Goal: Information Seeking & Learning: Learn about a topic

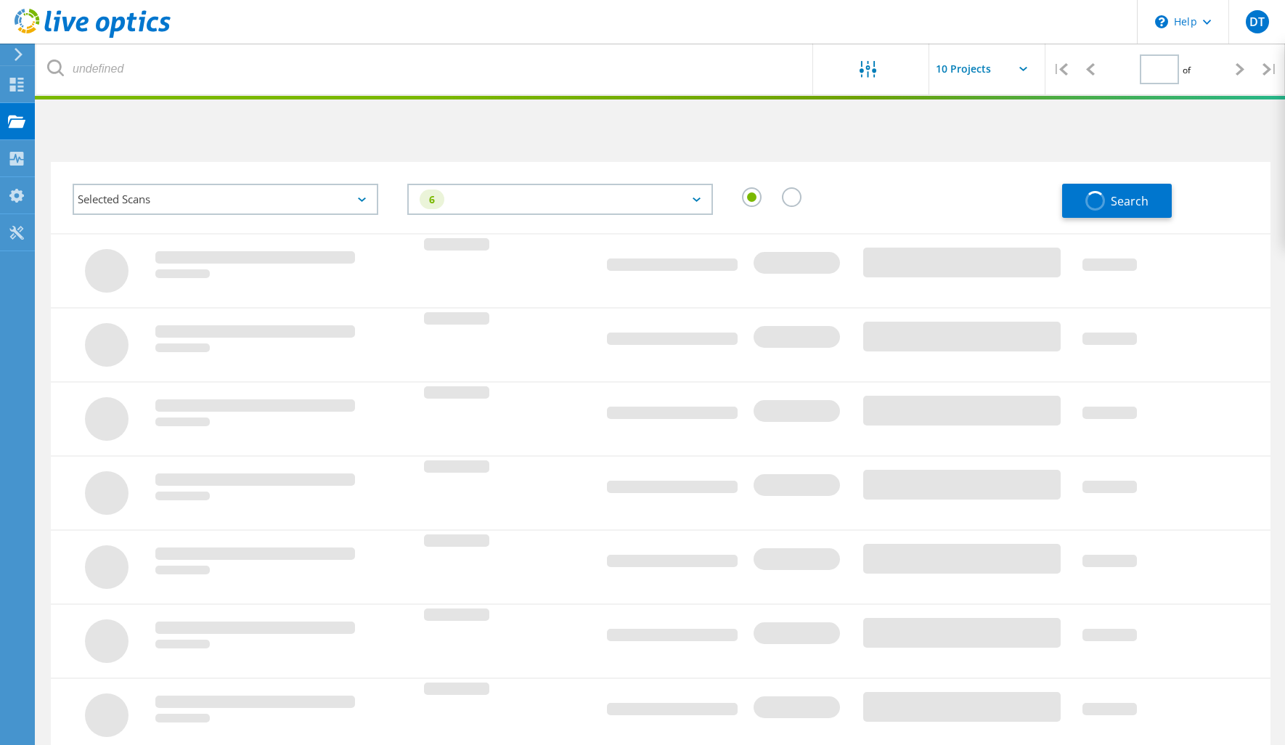
type input "1"
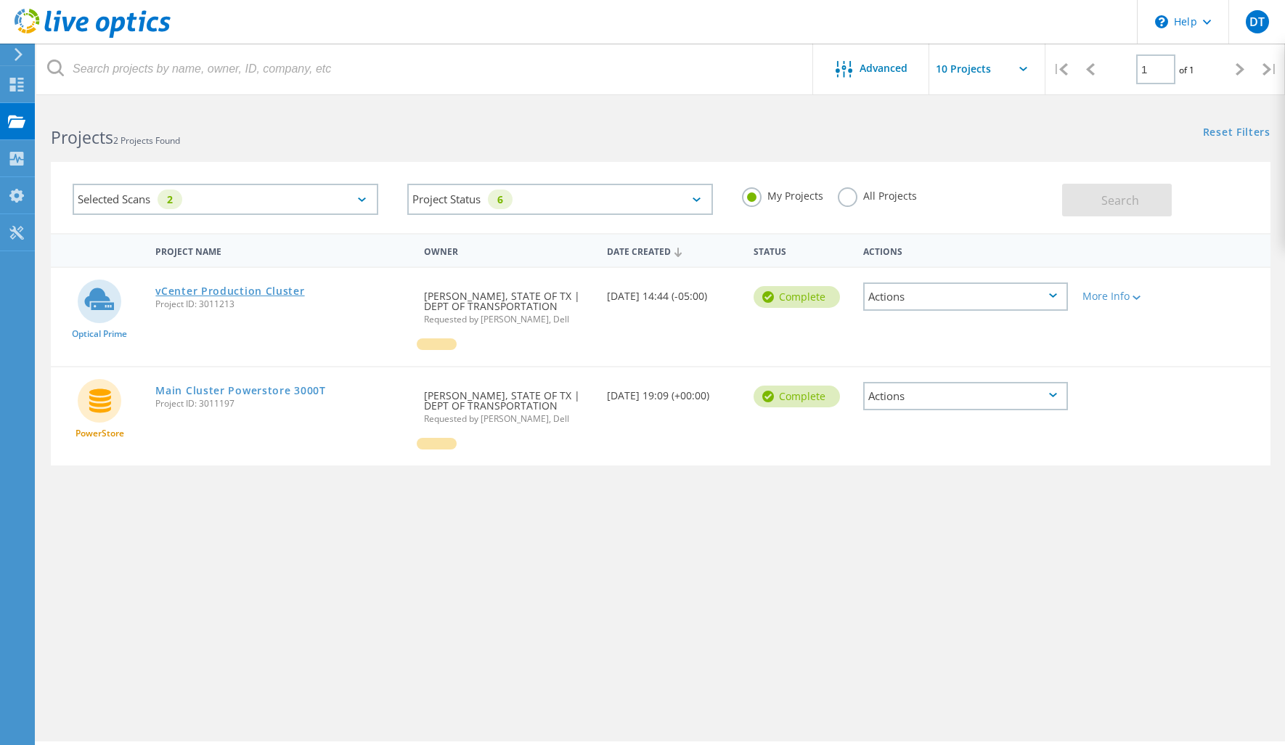
click at [226, 288] on link "vCenter Production Cluster" at bounding box center [229, 291] width 149 height 10
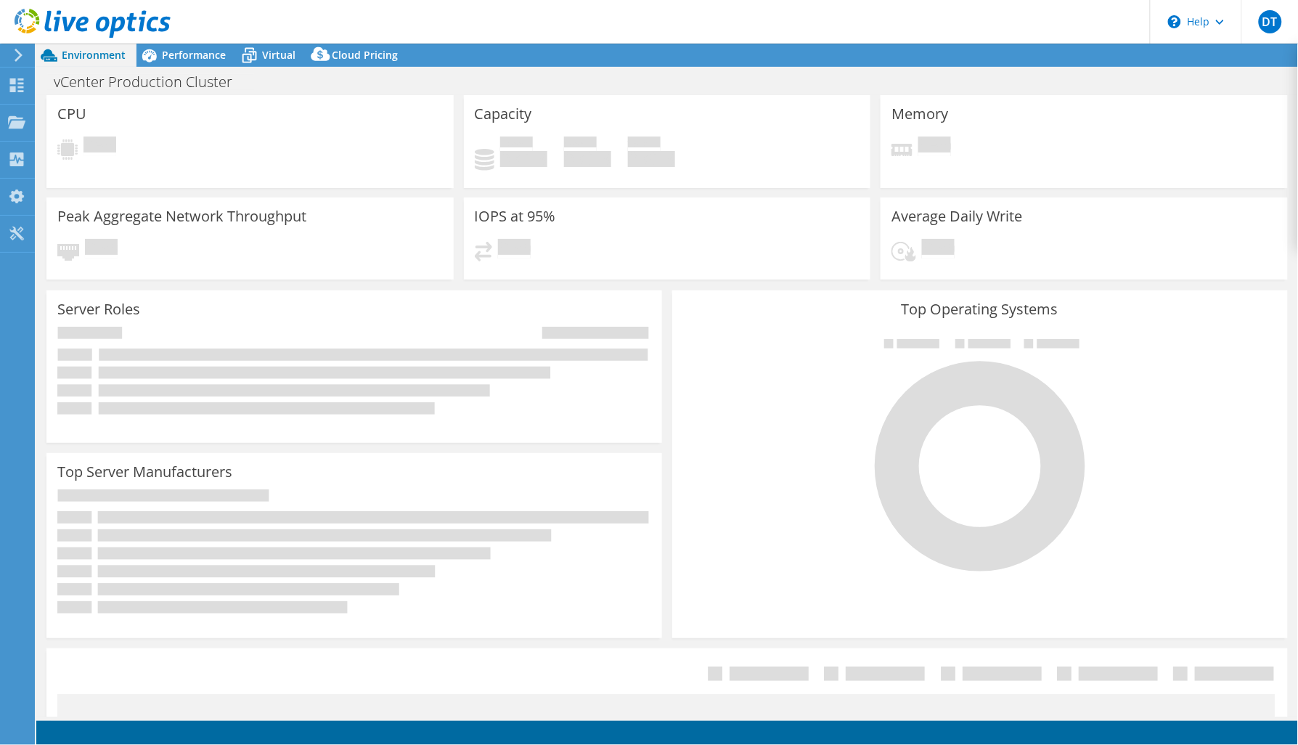
select select "USD"
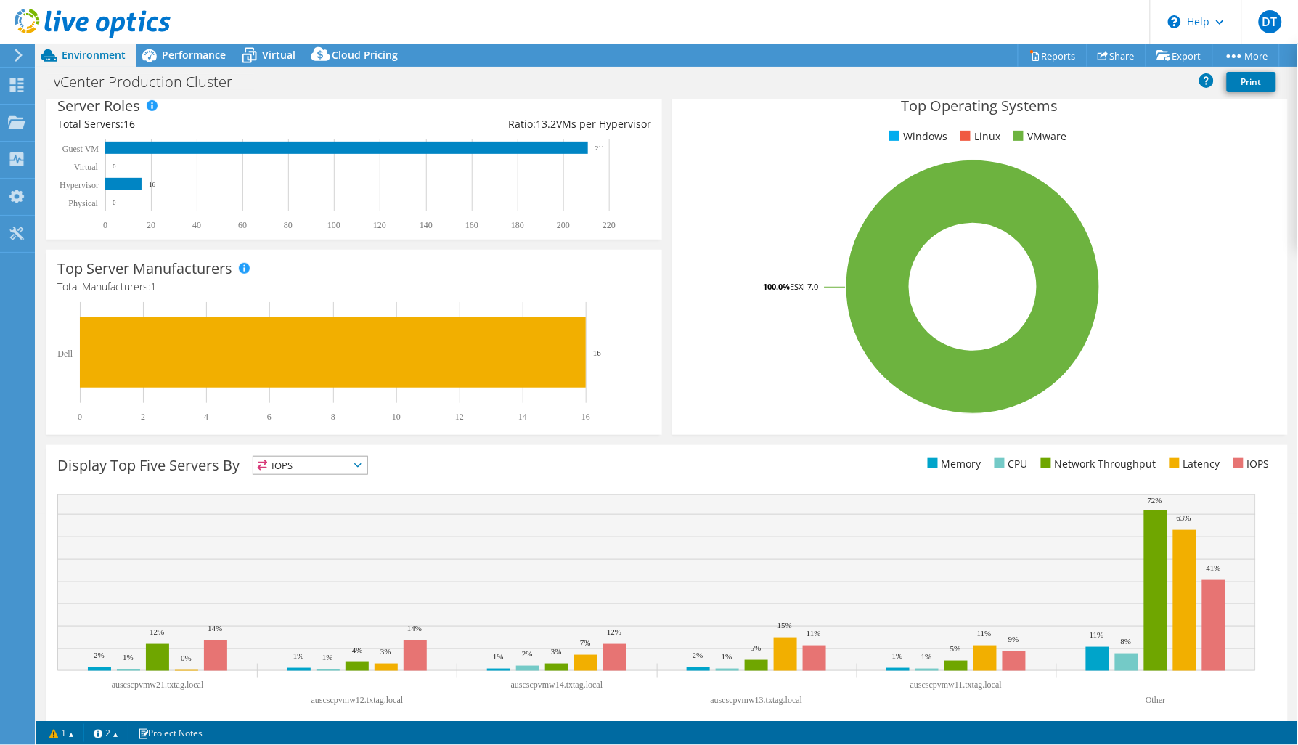
scroll to position [223, 0]
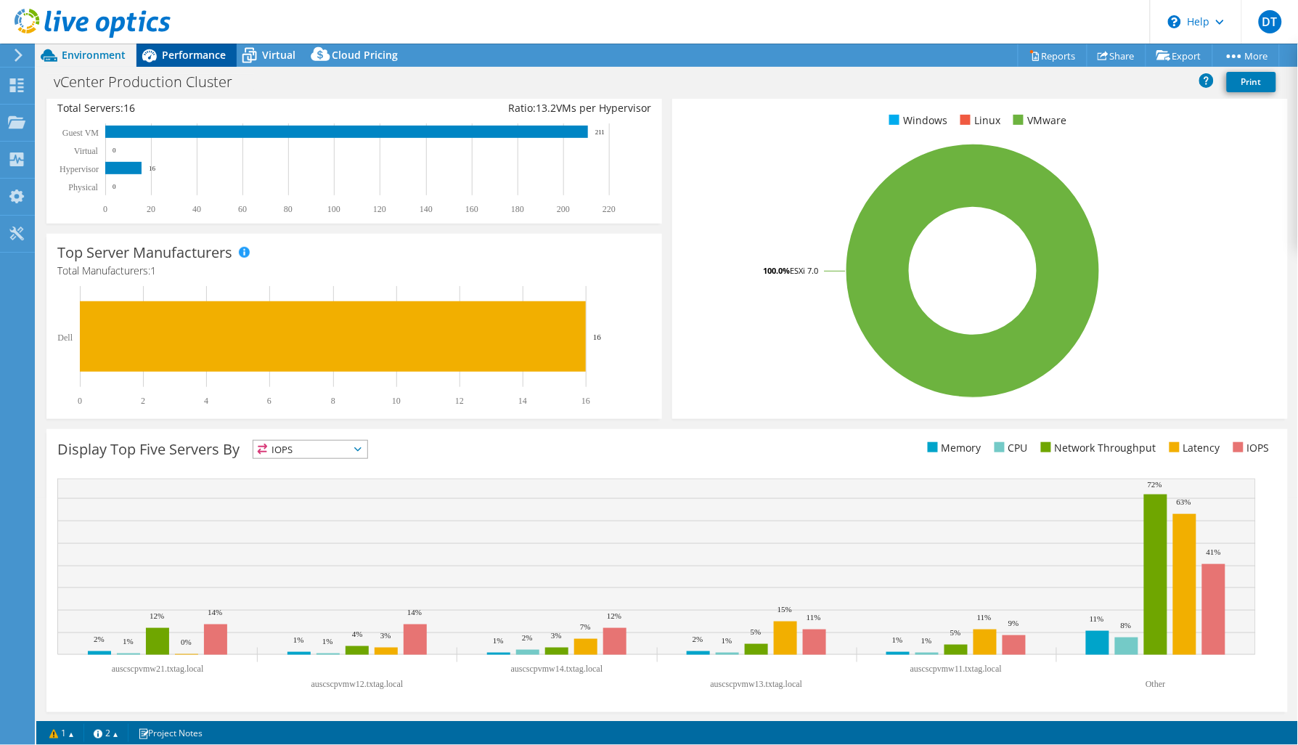
click at [166, 54] on span "Performance" at bounding box center [194, 55] width 64 height 14
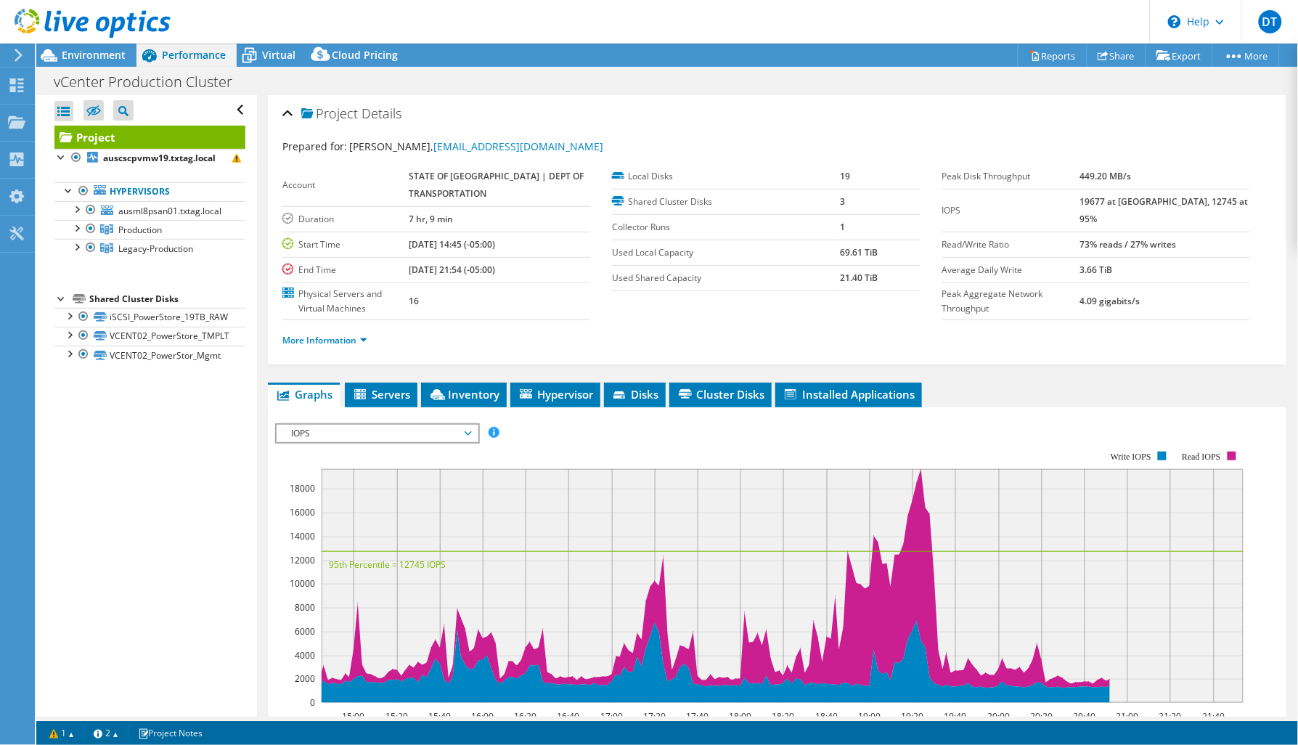
scroll to position [0, 0]
click at [74, 207] on div at bounding box center [76, 208] width 15 height 15
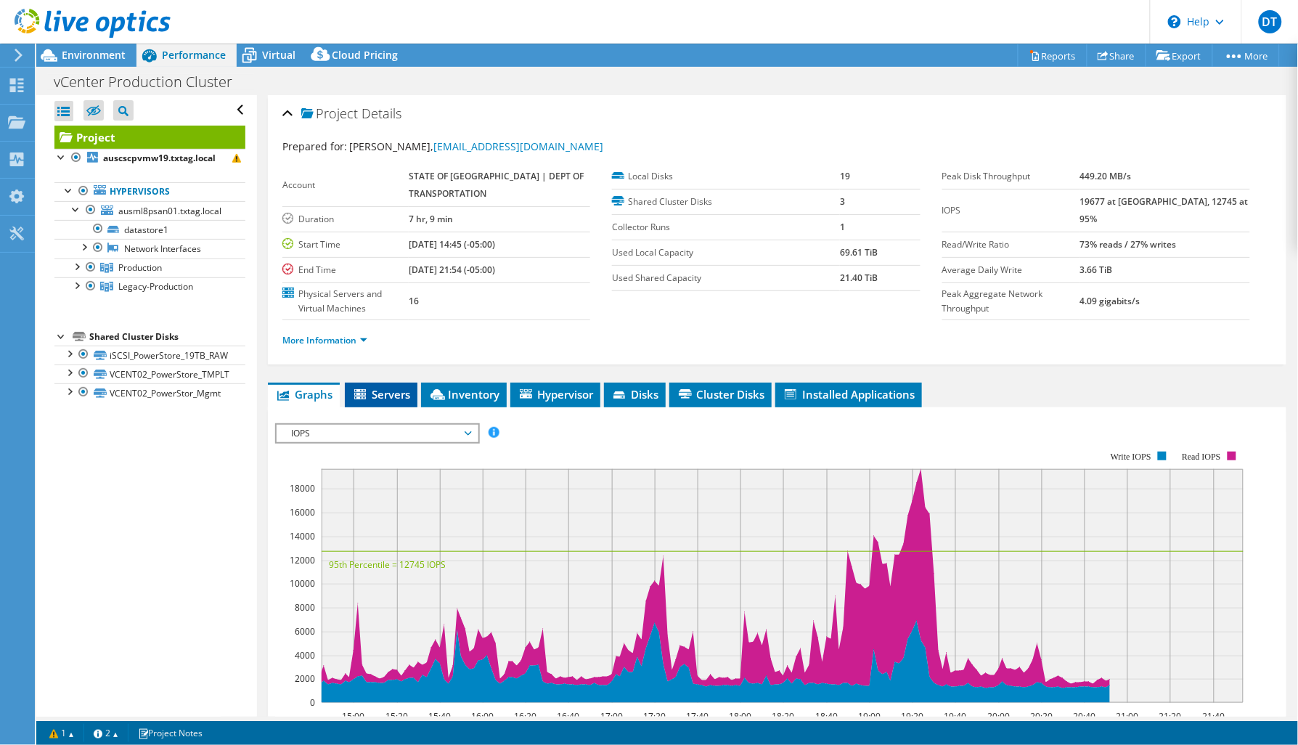
click at [376, 396] on span "Servers" at bounding box center [381, 394] width 58 height 15
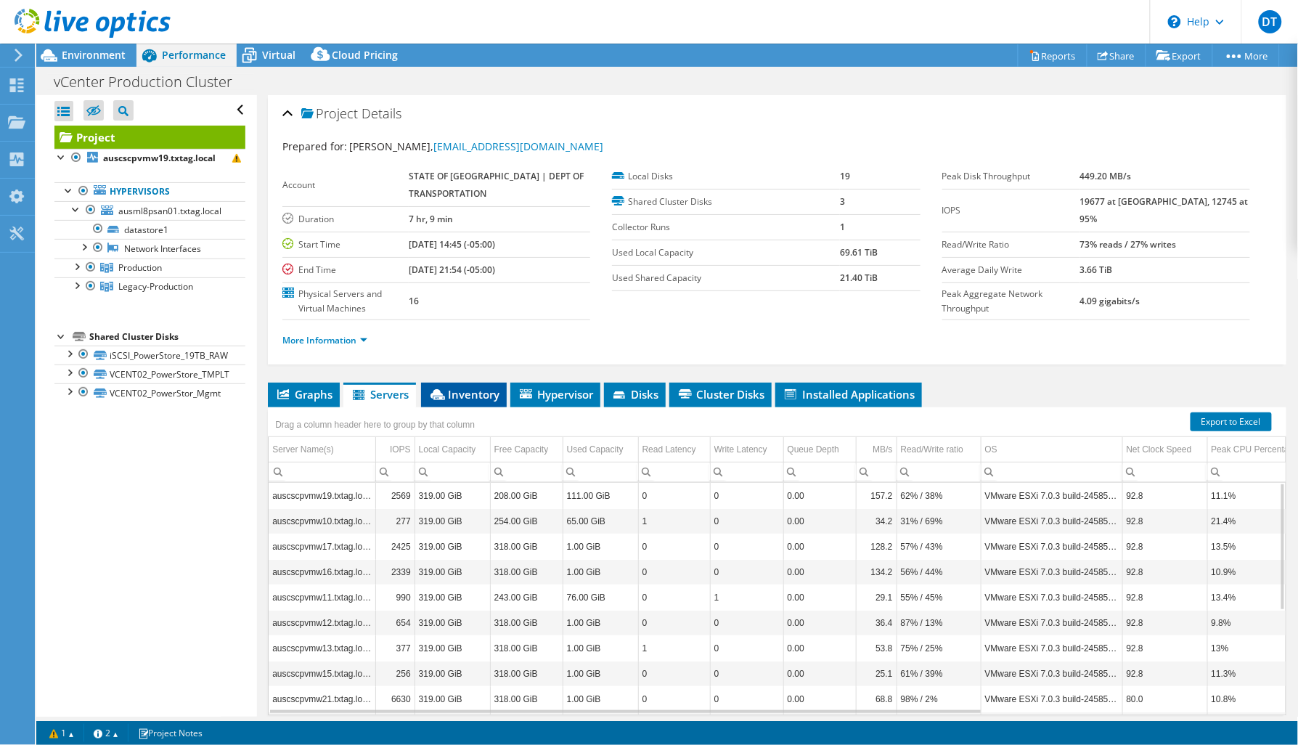
click at [481, 396] on span "Inventory" at bounding box center [463, 394] width 71 height 15
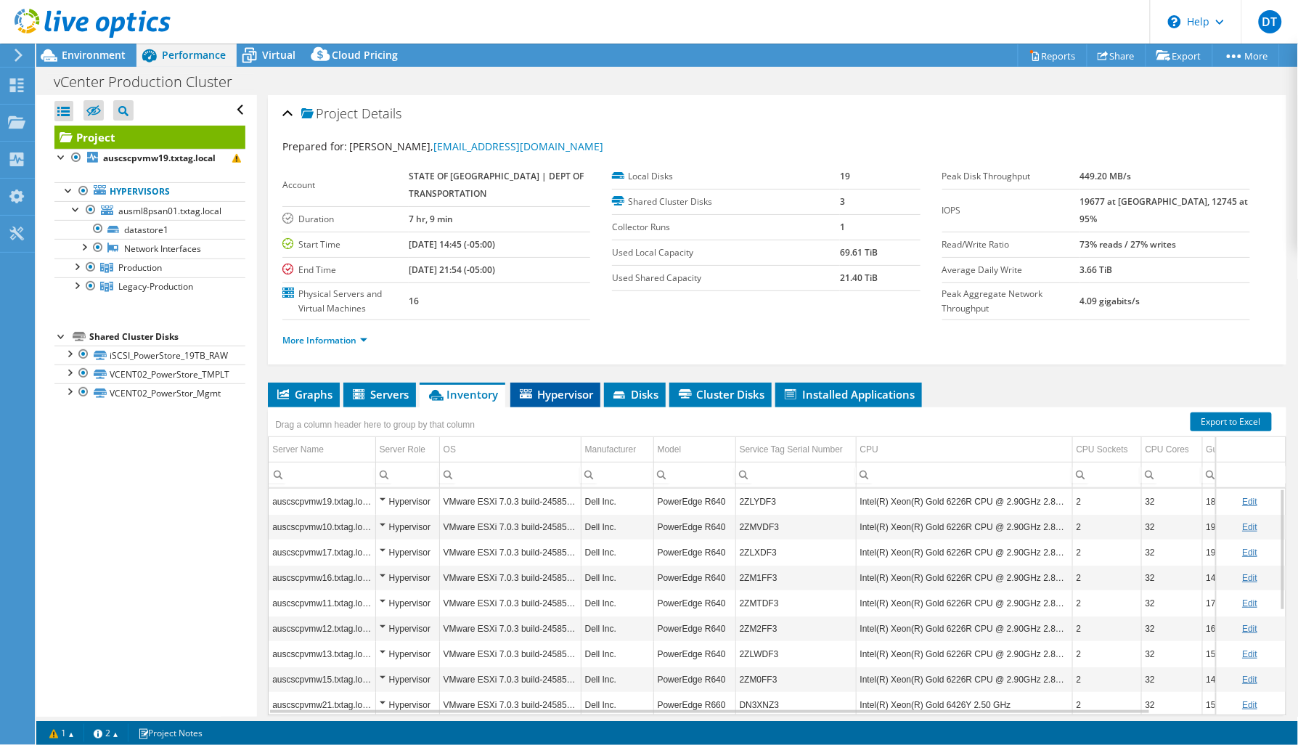
click at [577, 397] on span "Hypervisor" at bounding box center [556, 394] width 76 height 15
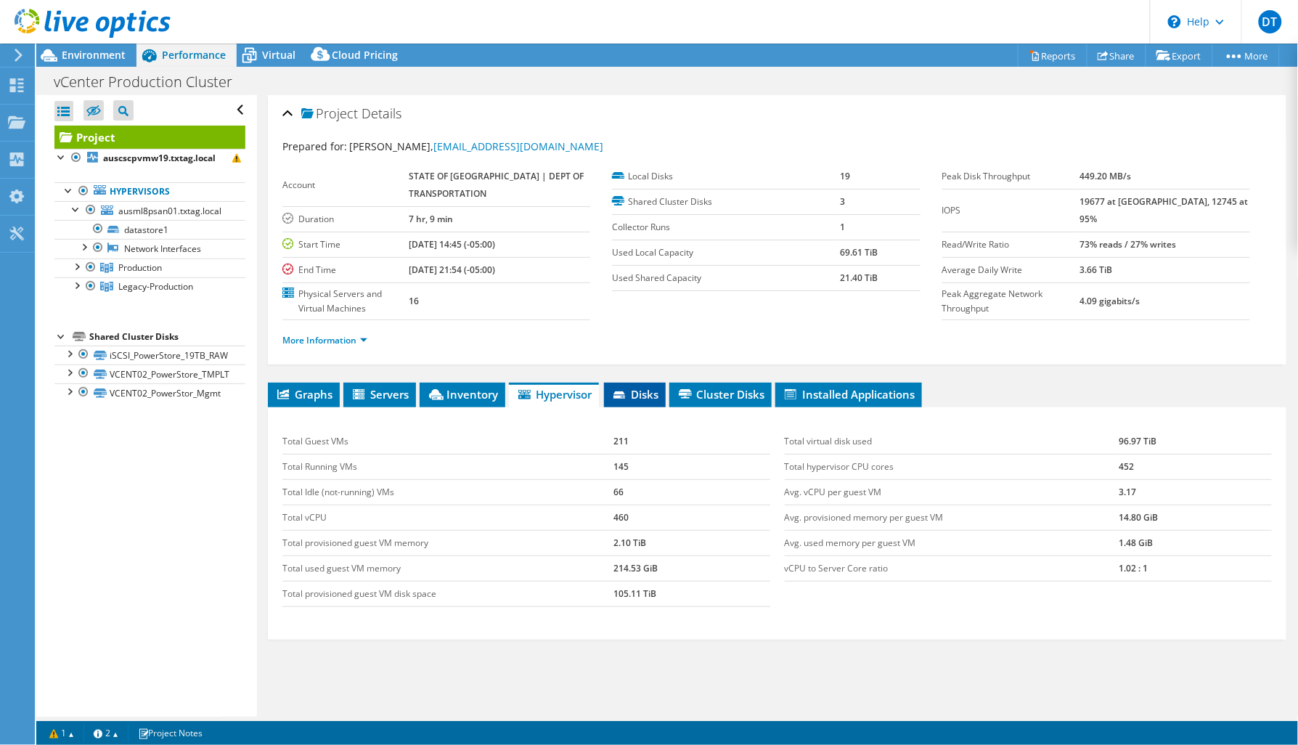
click at [648, 391] on span "Disks" at bounding box center [634, 394] width 47 height 15
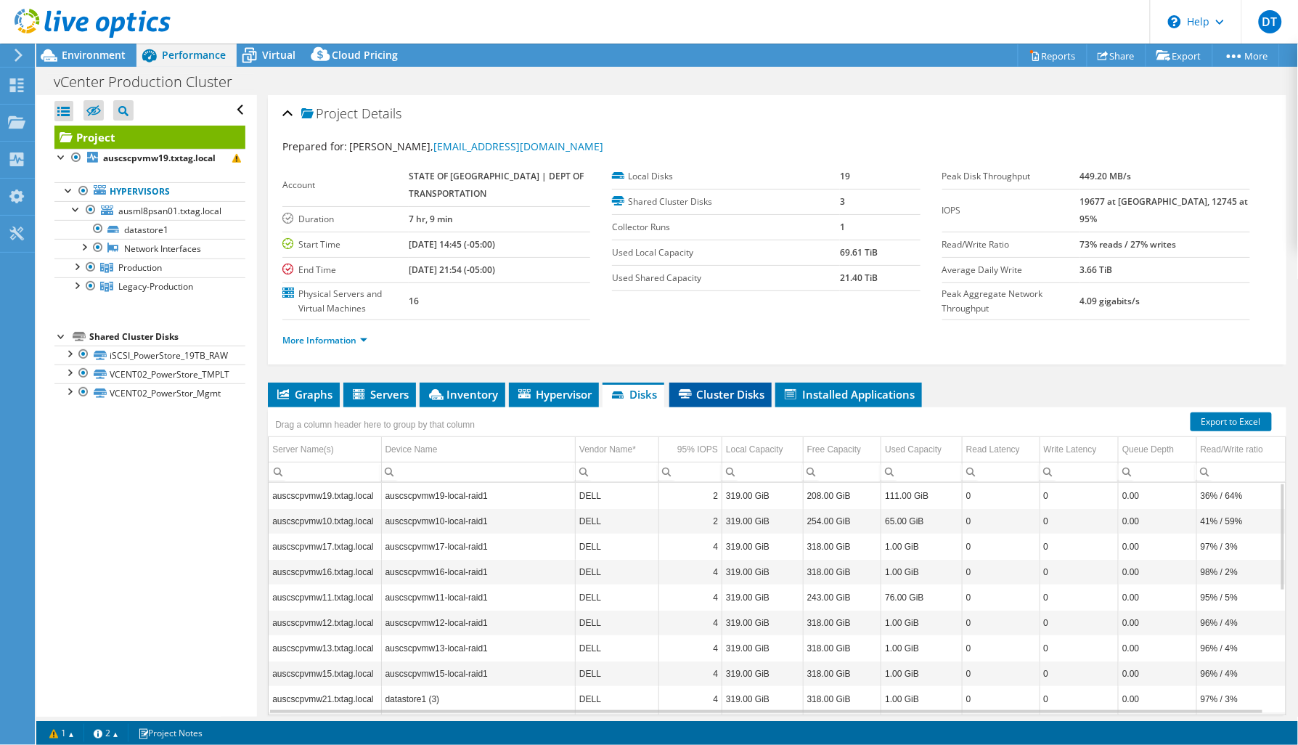
click at [723, 396] on span "Cluster Disks" at bounding box center [721, 394] width 88 height 15
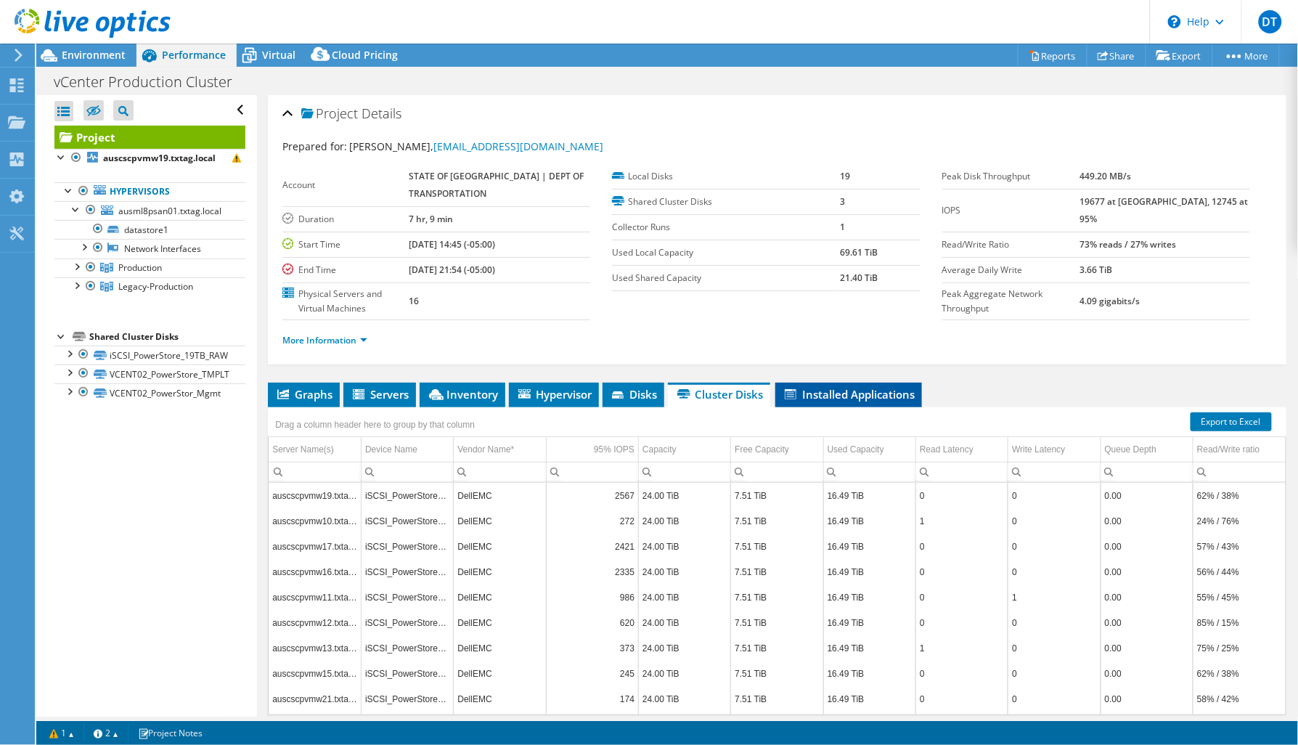
click at [870, 392] on span "Installed Applications" at bounding box center [849, 394] width 132 height 15
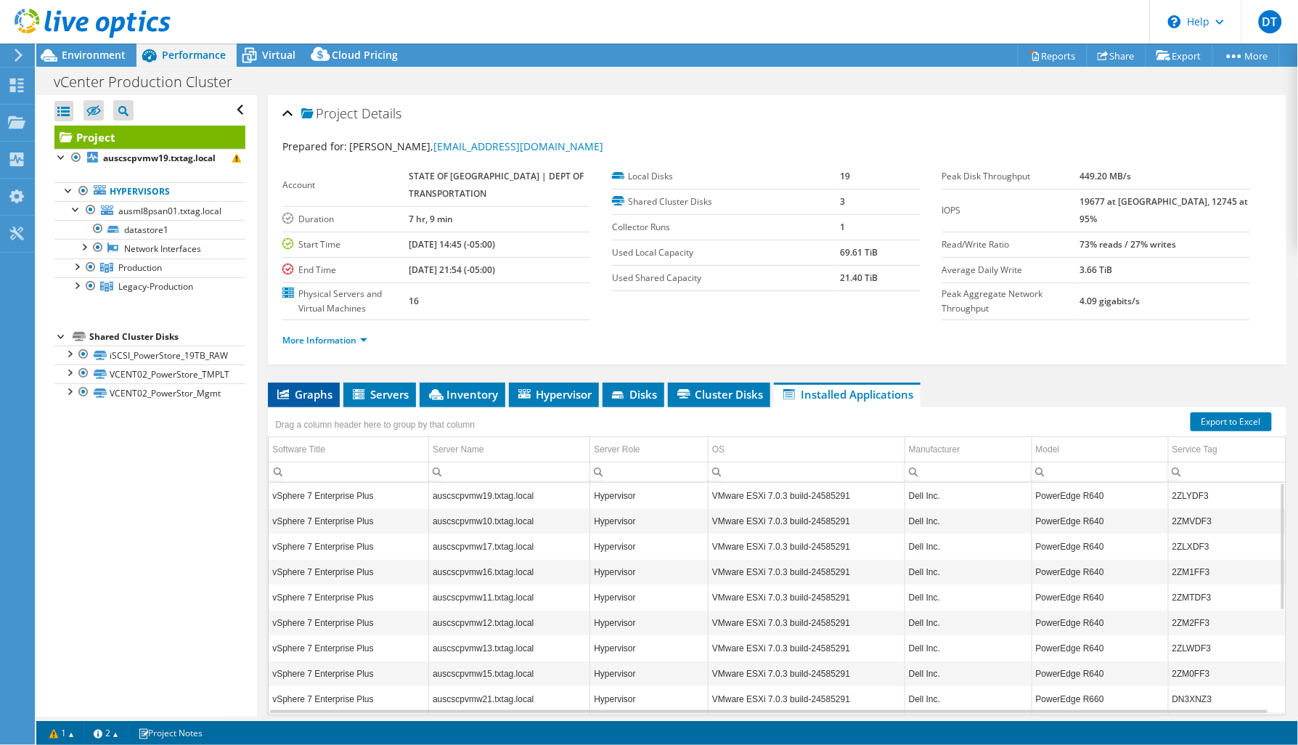
click at [299, 392] on span "Graphs" at bounding box center [303, 394] width 57 height 15
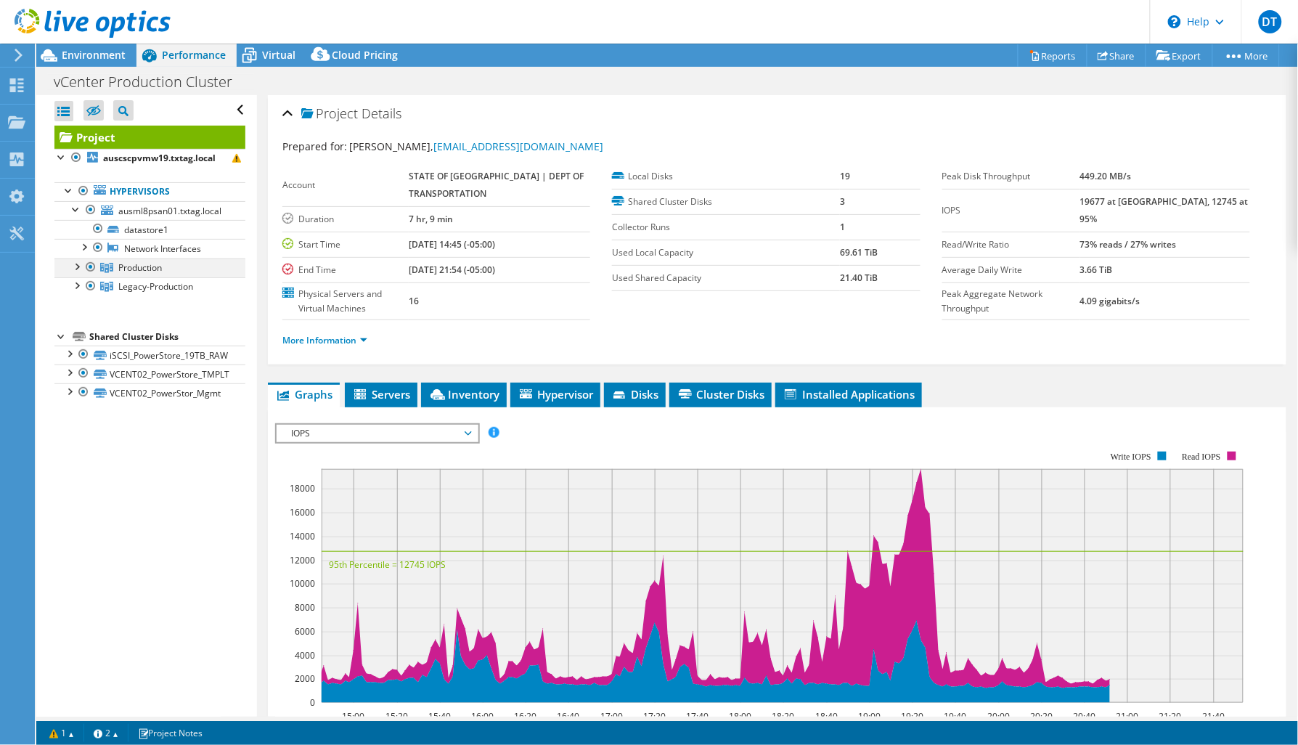
click at [78, 267] on div at bounding box center [76, 265] width 15 height 15
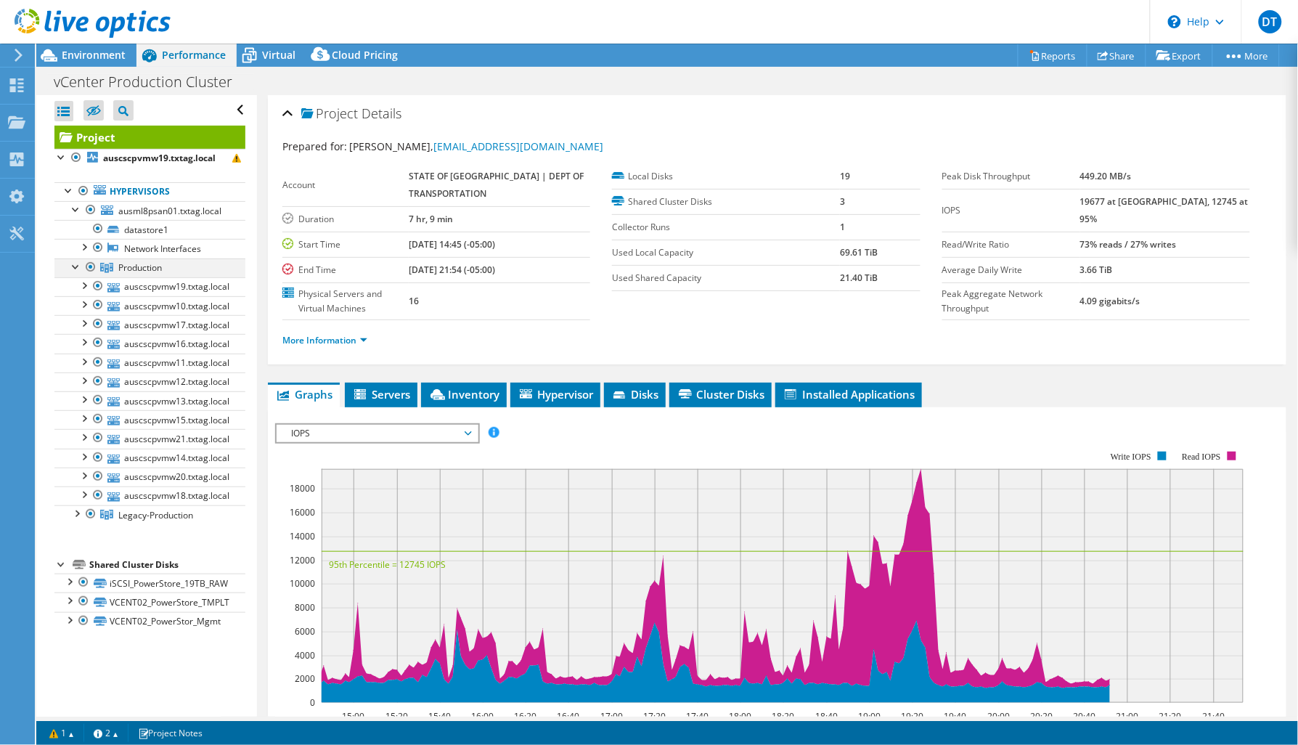
click at [78, 267] on div at bounding box center [76, 265] width 15 height 15
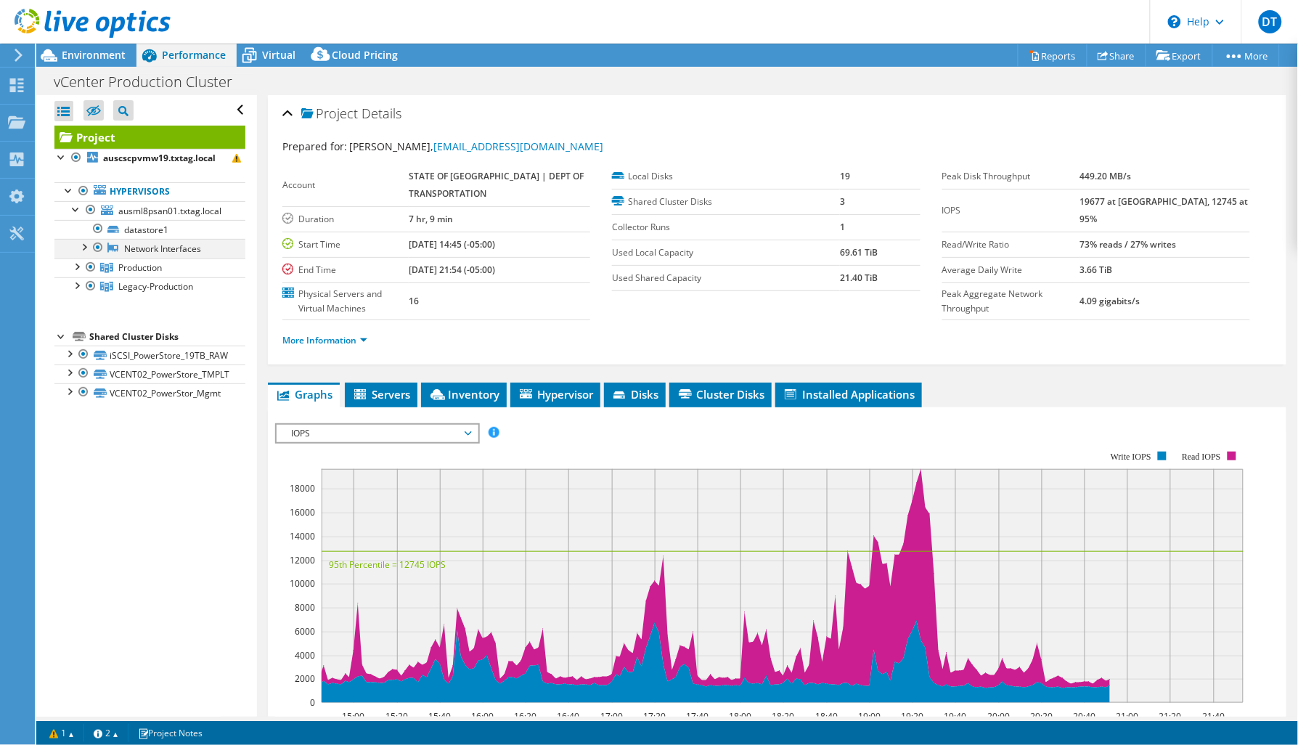
click at [86, 248] on div at bounding box center [83, 246] width 15 height 15
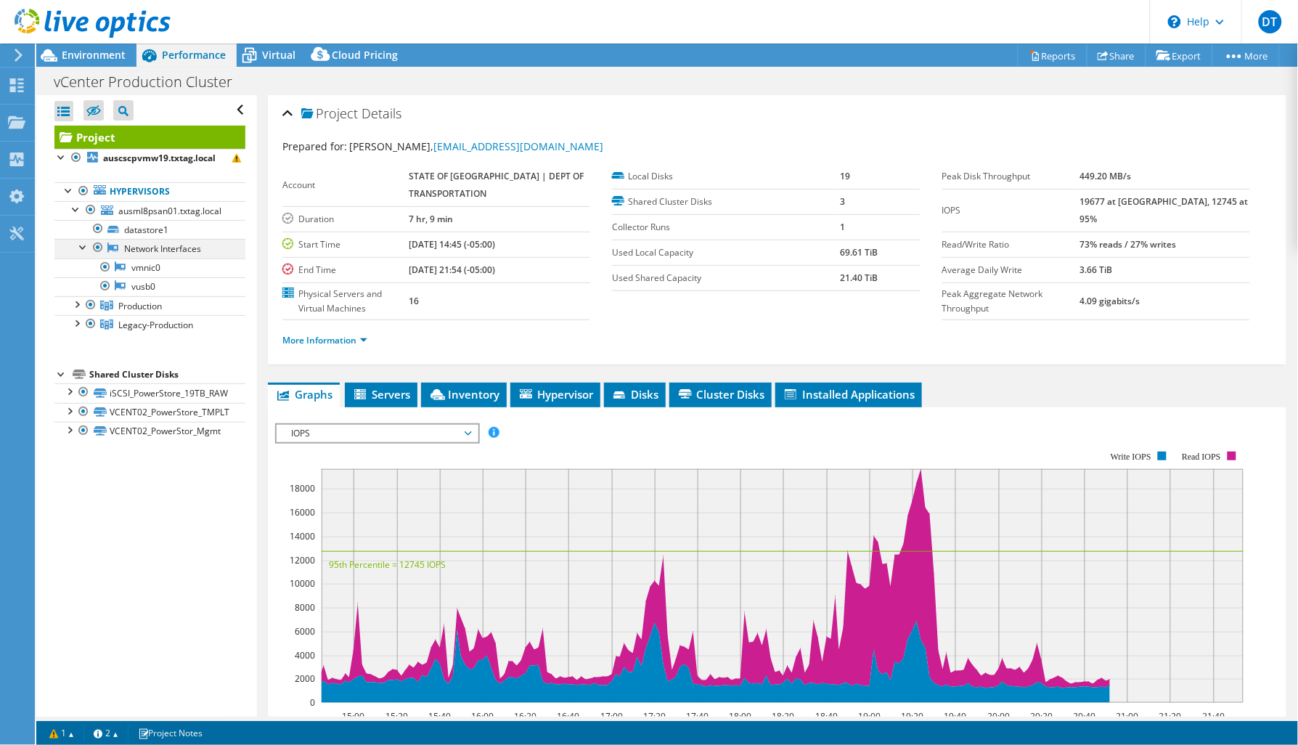
click at [86, 248] on div at bounding box center [83, 246] width 15 height 15
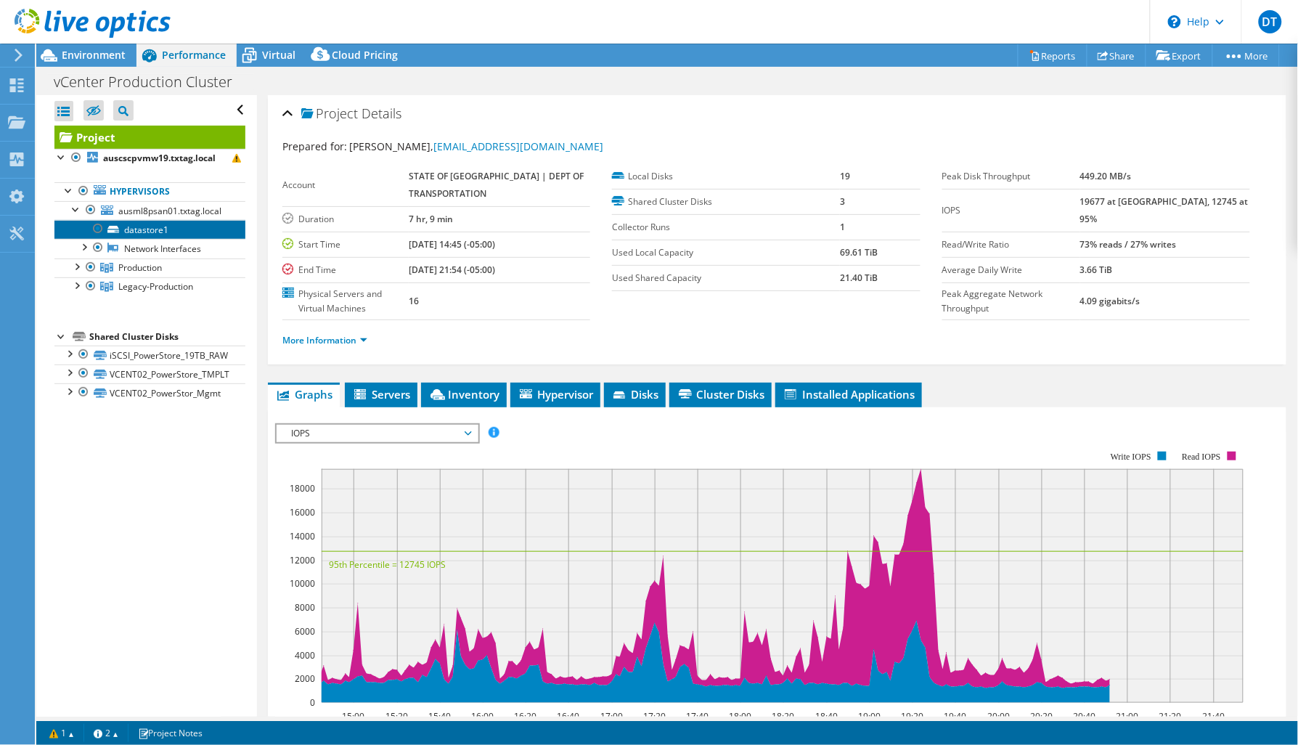
click at [149, 226] on link "datastore1" at bounding box center [149, 229] width 191 height 19
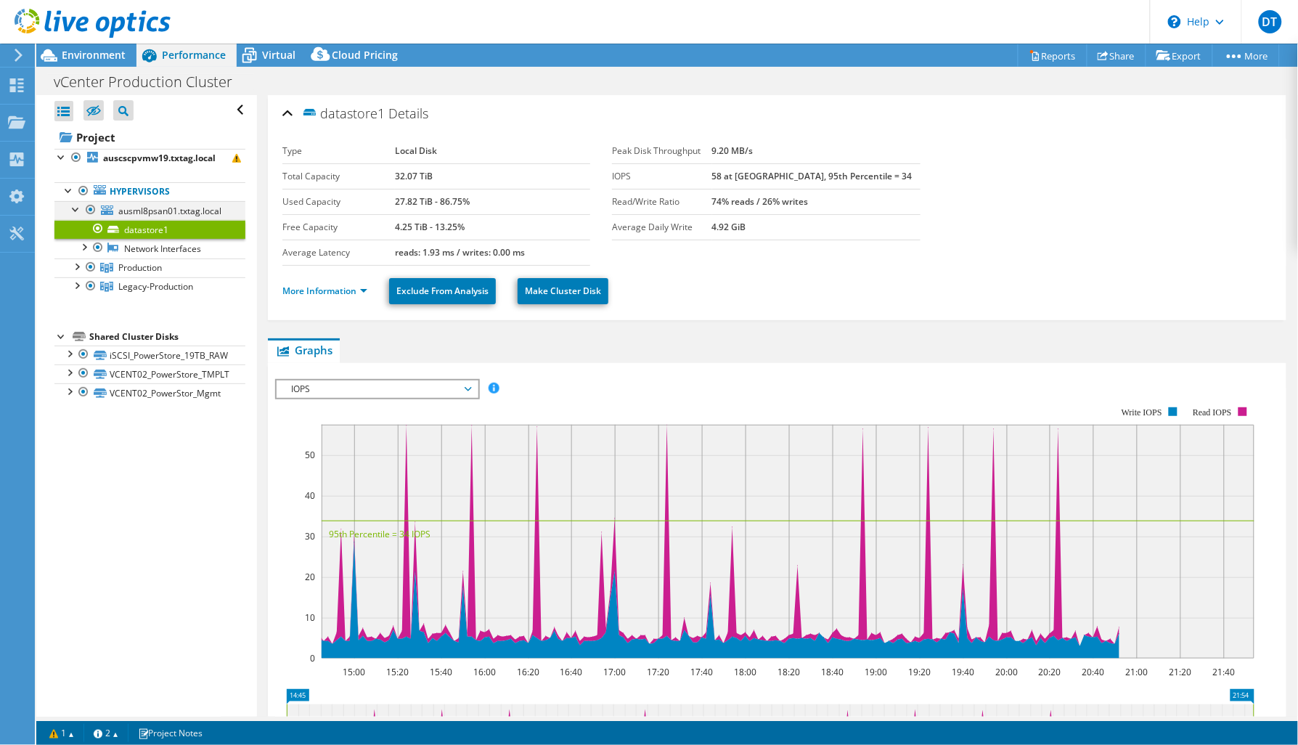
click at [74, 208] on div at bounding box center [76, 208] width 15 height 15
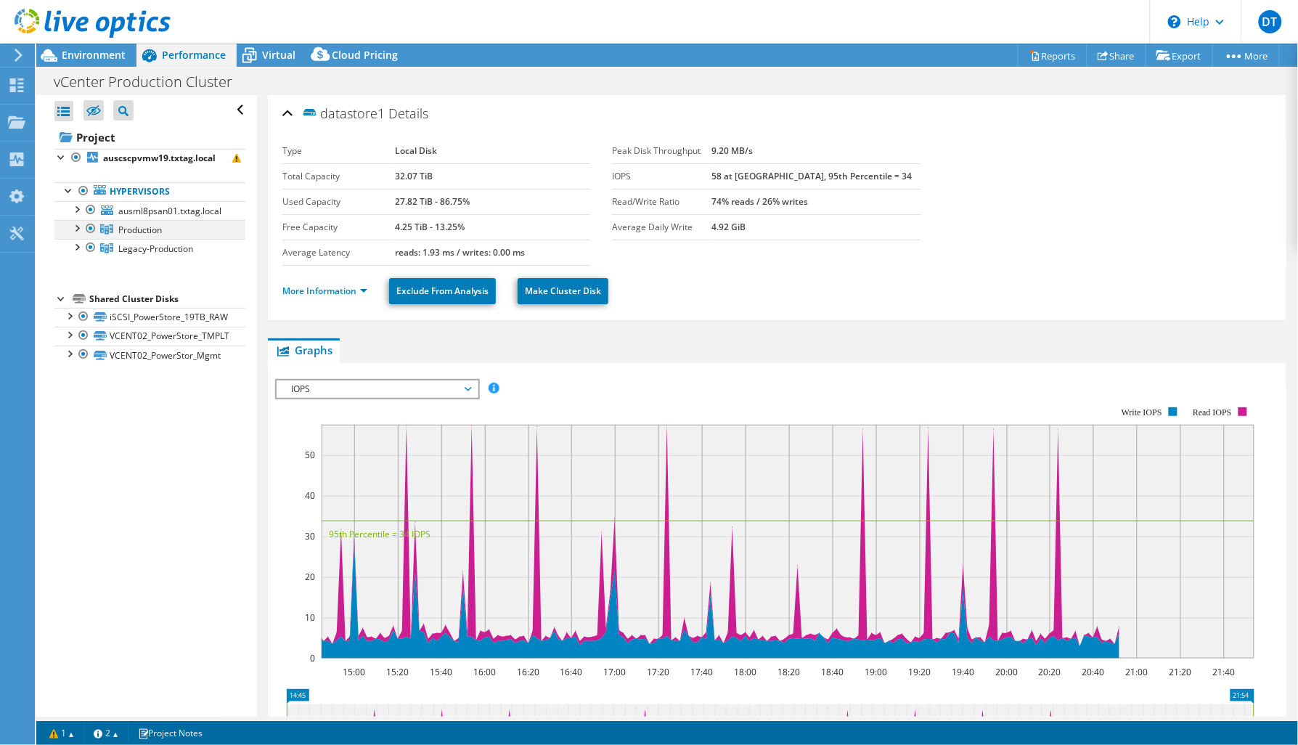
click at [76, 227] on div at bounding box center [76, 227] width 15 height 15
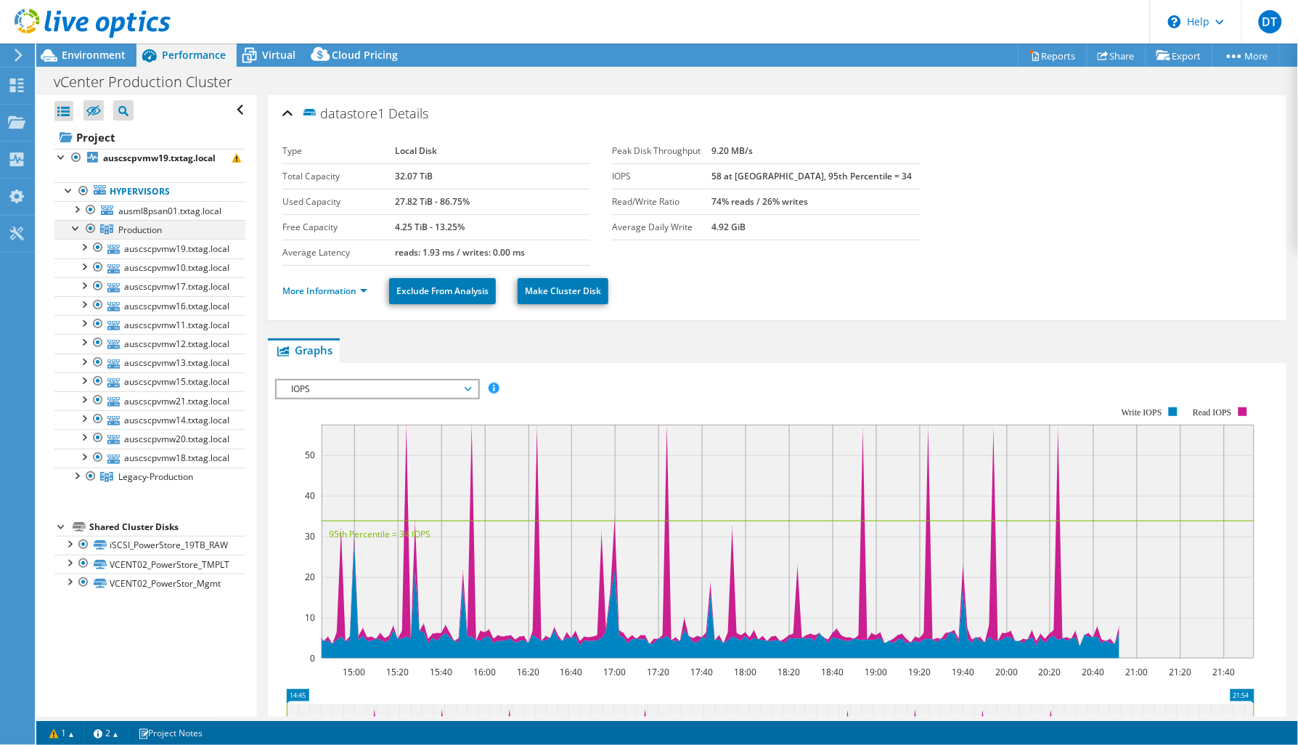
click at [73, 230] on div at bounding box center [76, 227] width 15 height 15
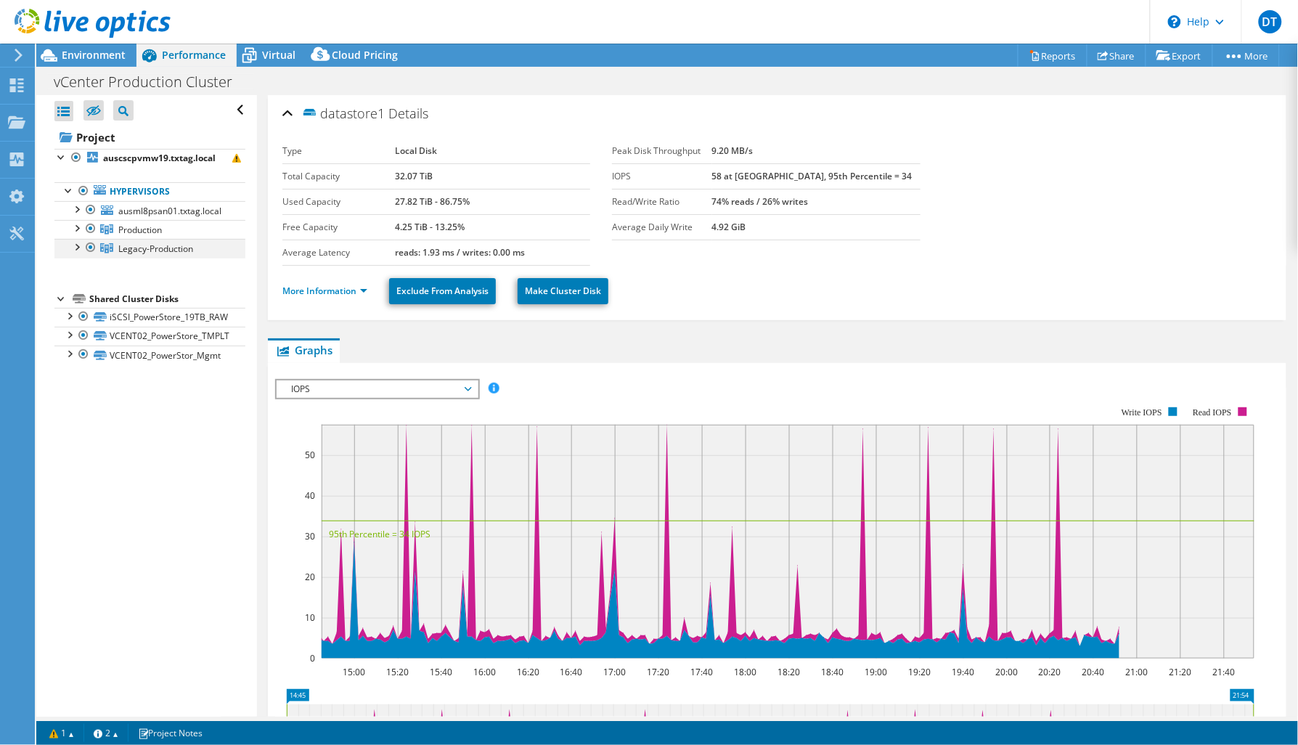
click at [75, 245] on div at bounding box center [76, 246] width 15 height 15
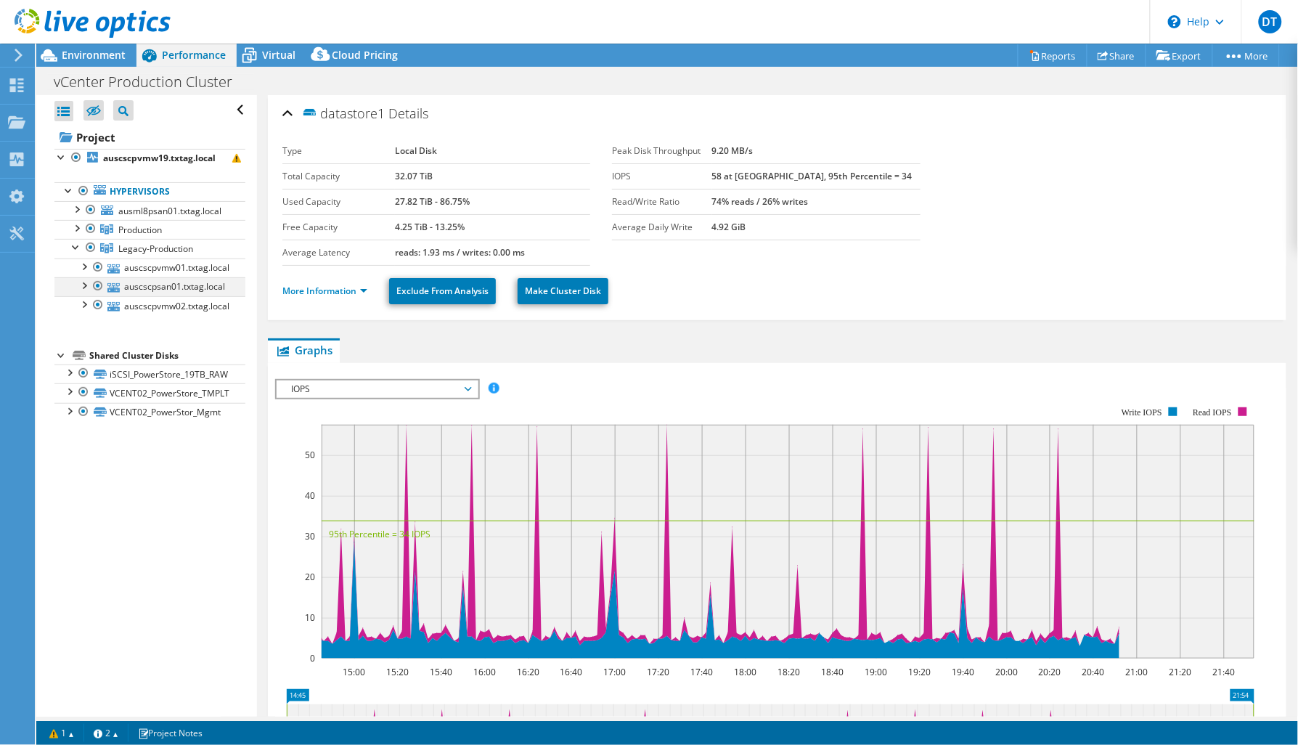
click at [82, 284] on div at bounding box center [83, 284] width 15 height 15
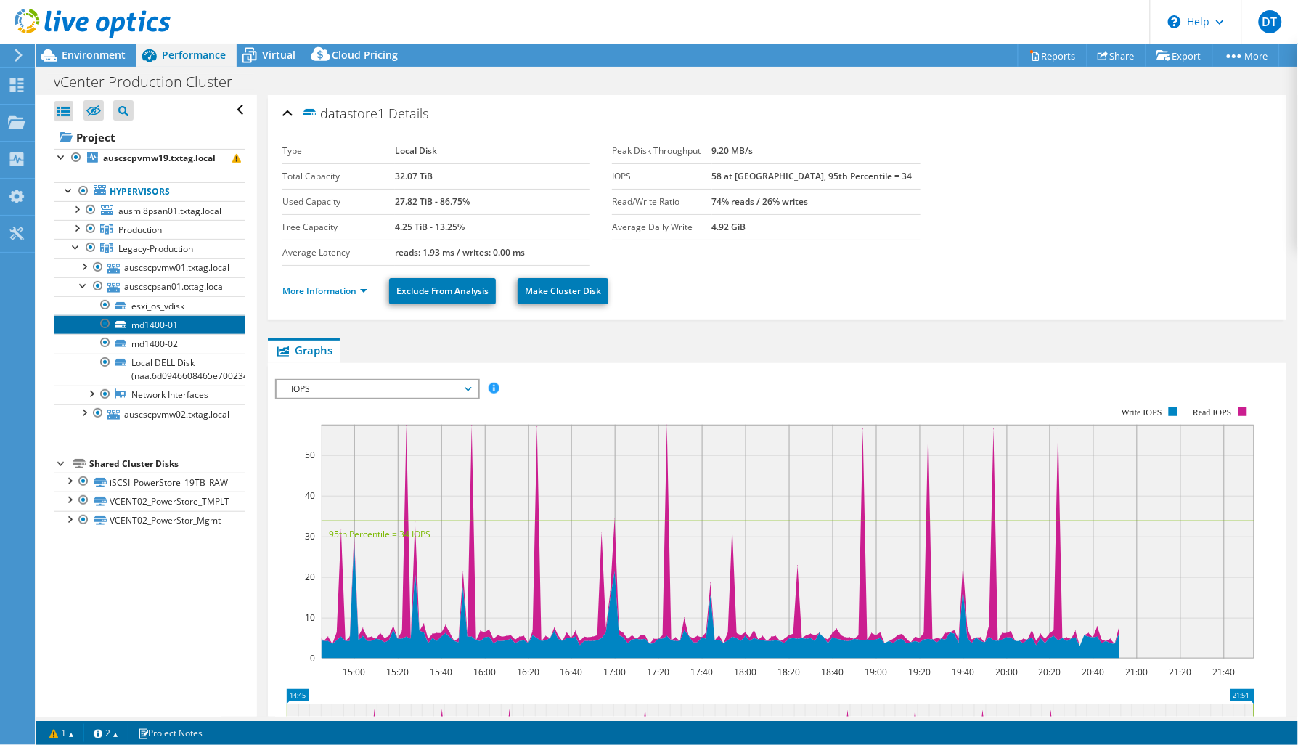
click at [128, 325] on link "md1400-01" at bounding box center [149, 324] width 191 height 19
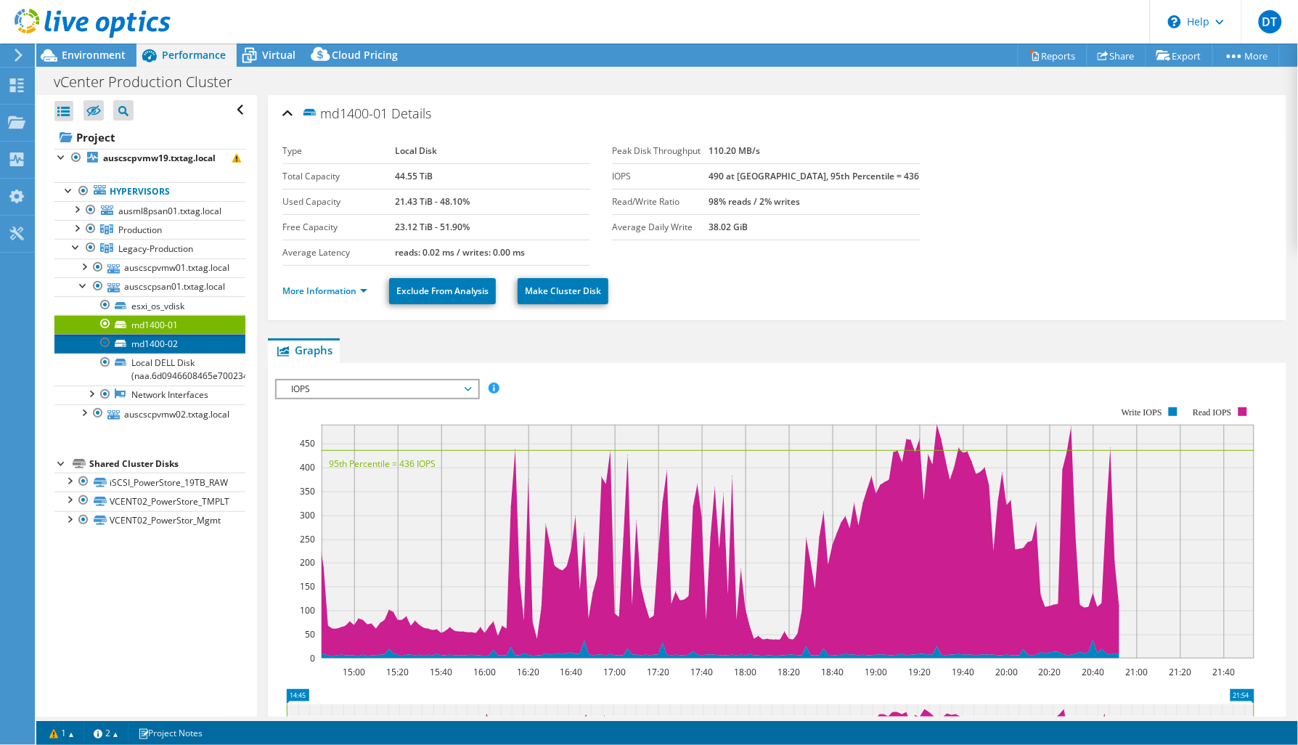
click at [157, 346] on link "md1400-02" at bounding box center [149, 343] width 191 height 19
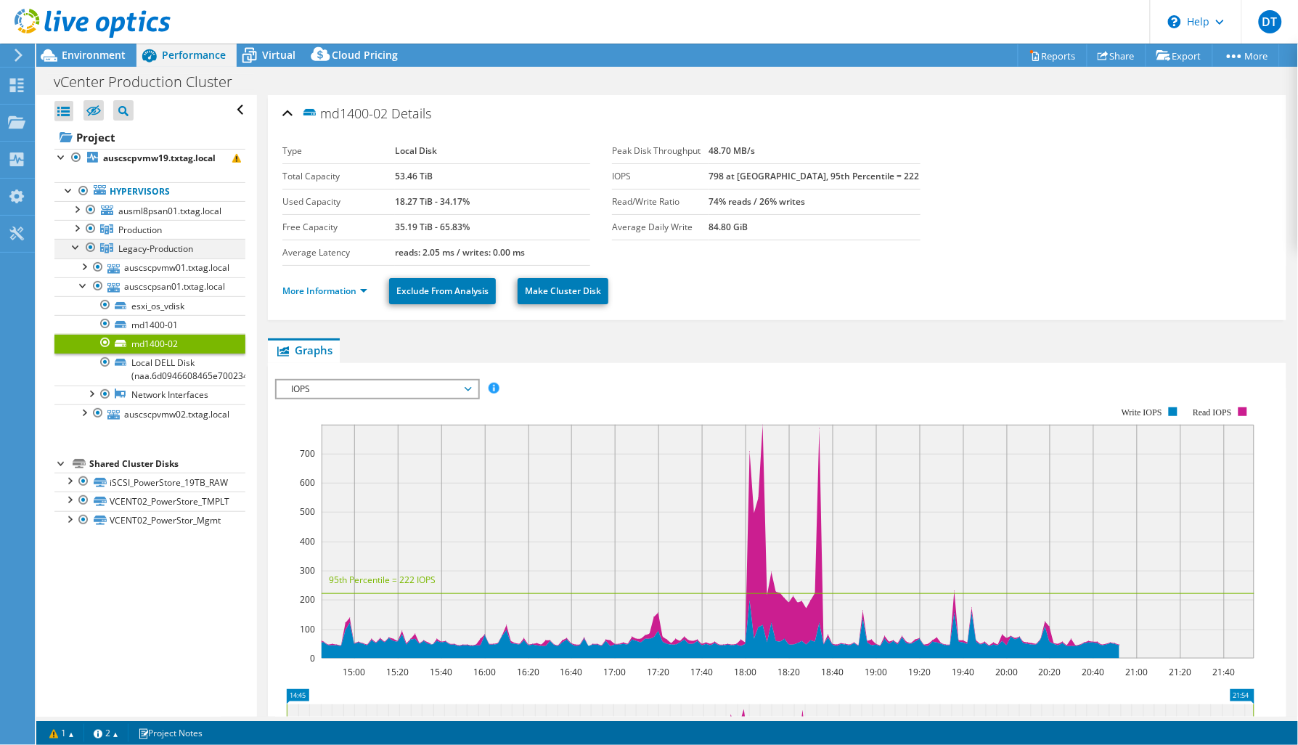
click at [70, 248] on div at bounding box center [76, 246] width 15 height 15
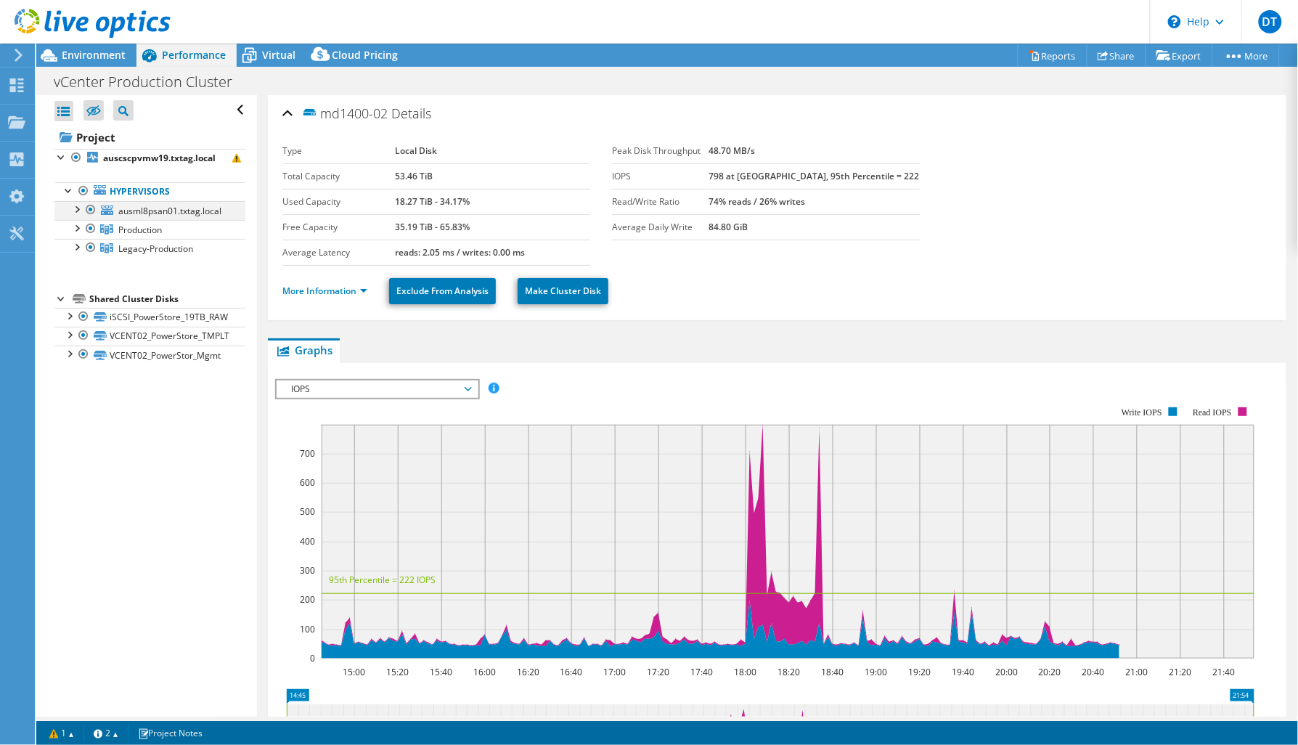
click at [77, 211] on div at bounding box center [76, 208] width 15 height 15
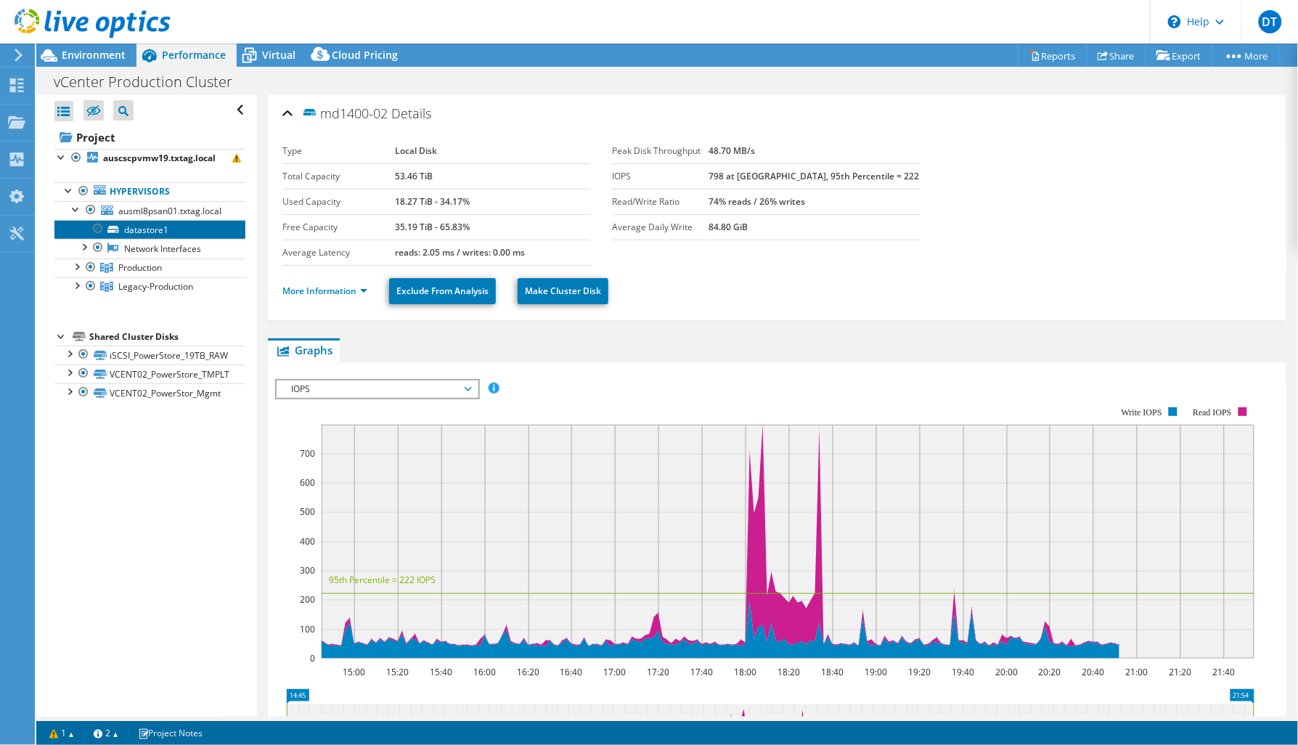
click at [147, 231] on link "datastore1" at bounding box center [149, 229] width 191 height 19
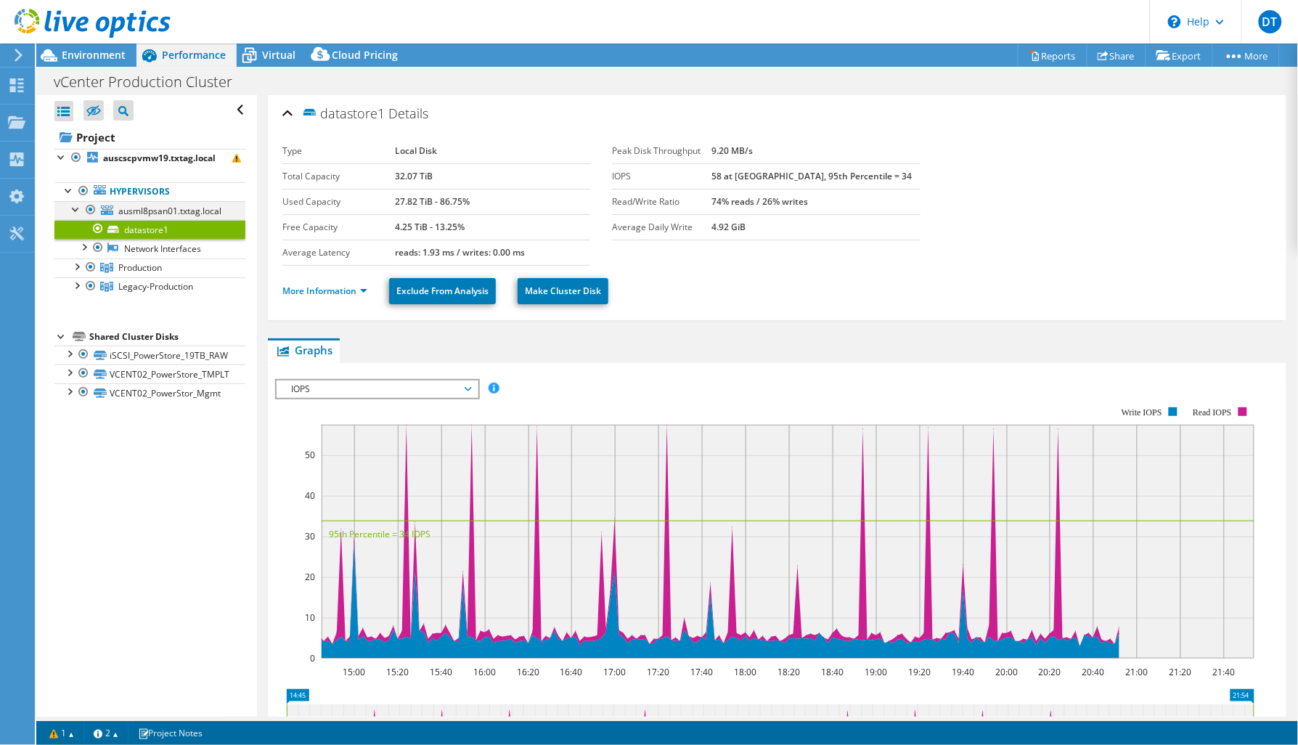
click at [74, 208] on div at bounding box center [76, 208] width 15 height 15
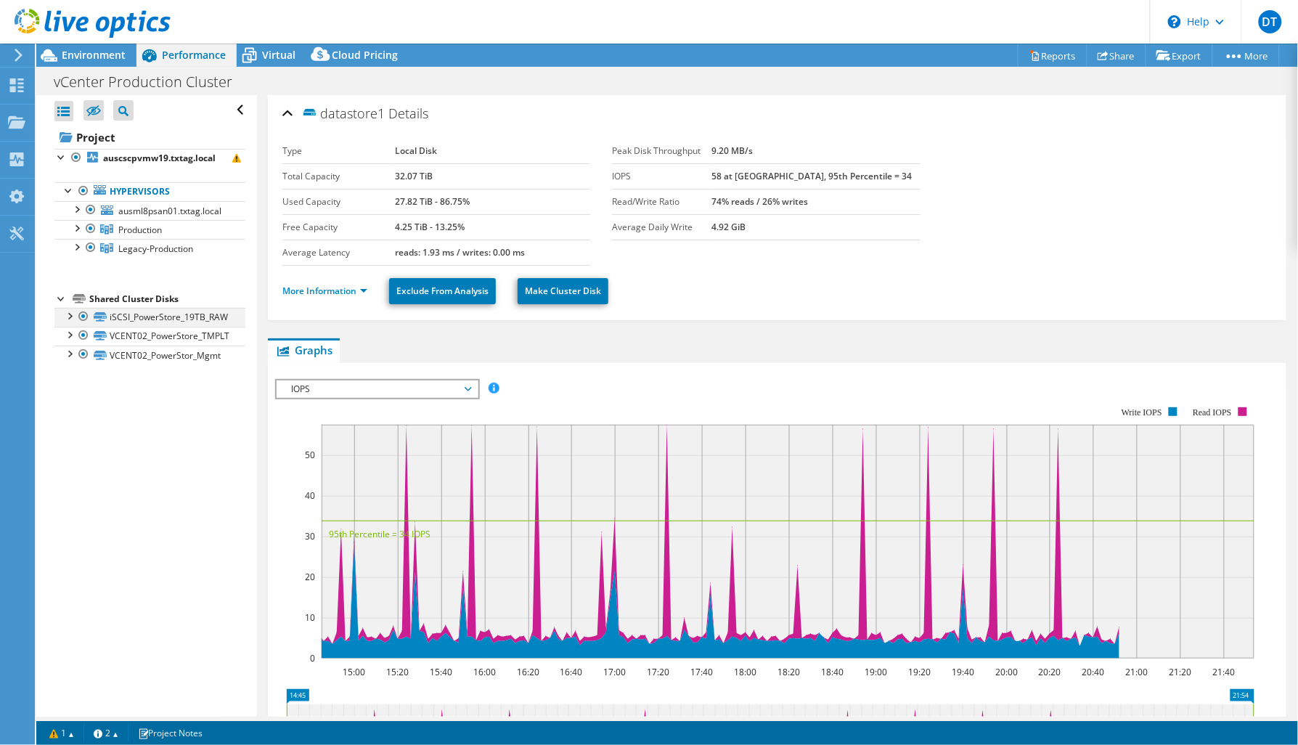
click at [67, 318] on div at bounding box center [69, 315] width 15 height 15
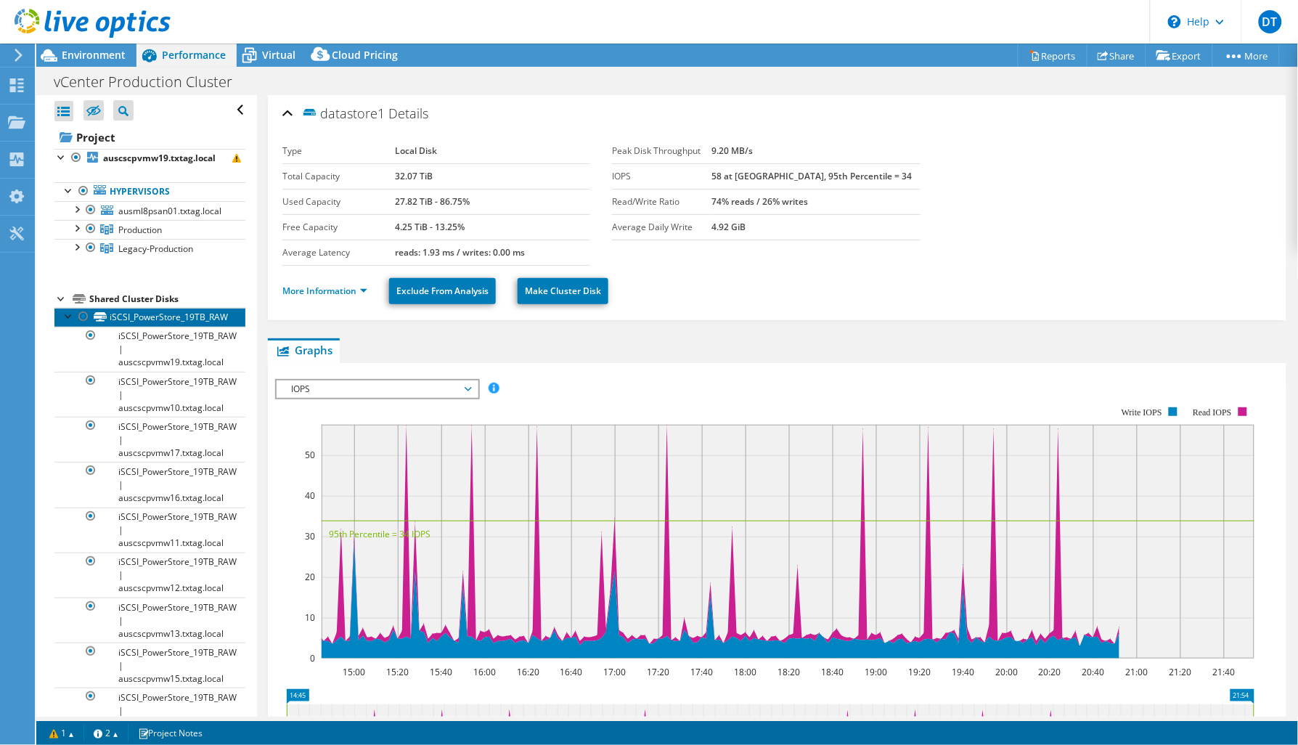
click at [160, 318] on link "iSCSI_PowerStore_19TB_RAW" at bounding box center [149, 317] width 191 height 19
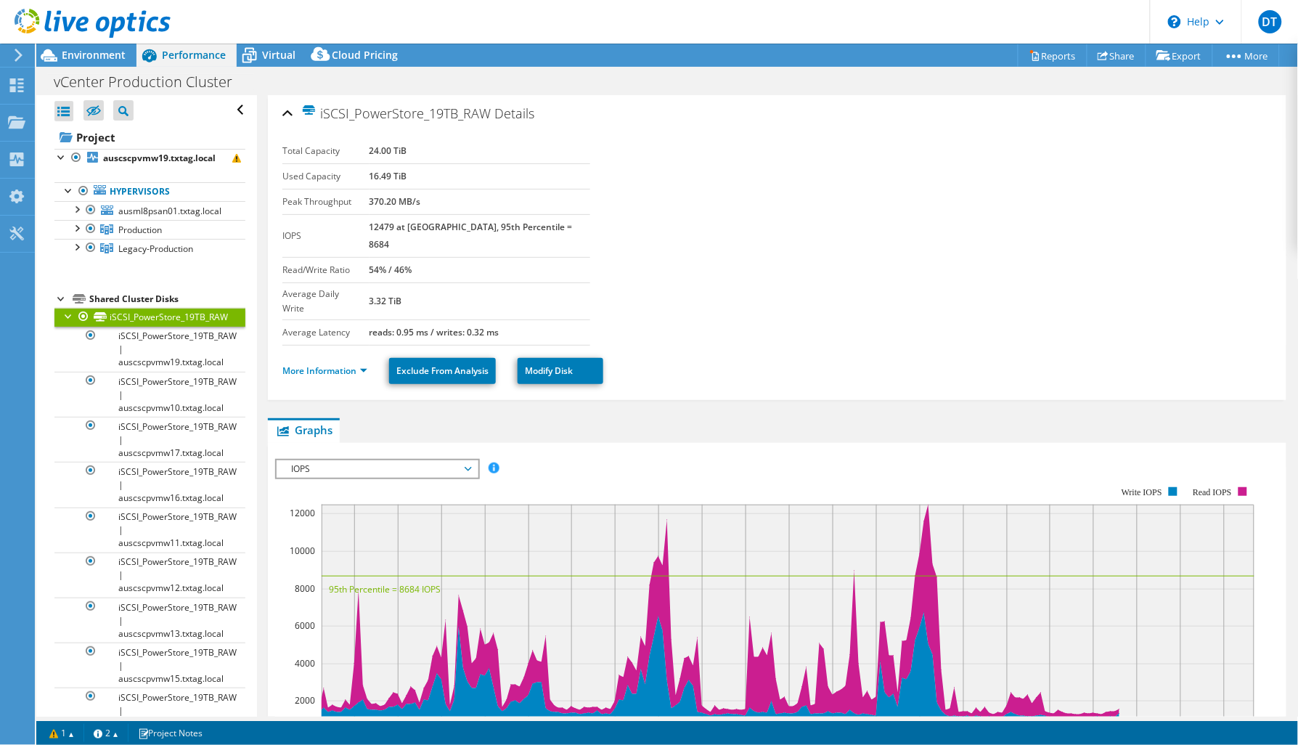
click at [64, 317] on div at bounding box center [69, 315] width 15 height 15
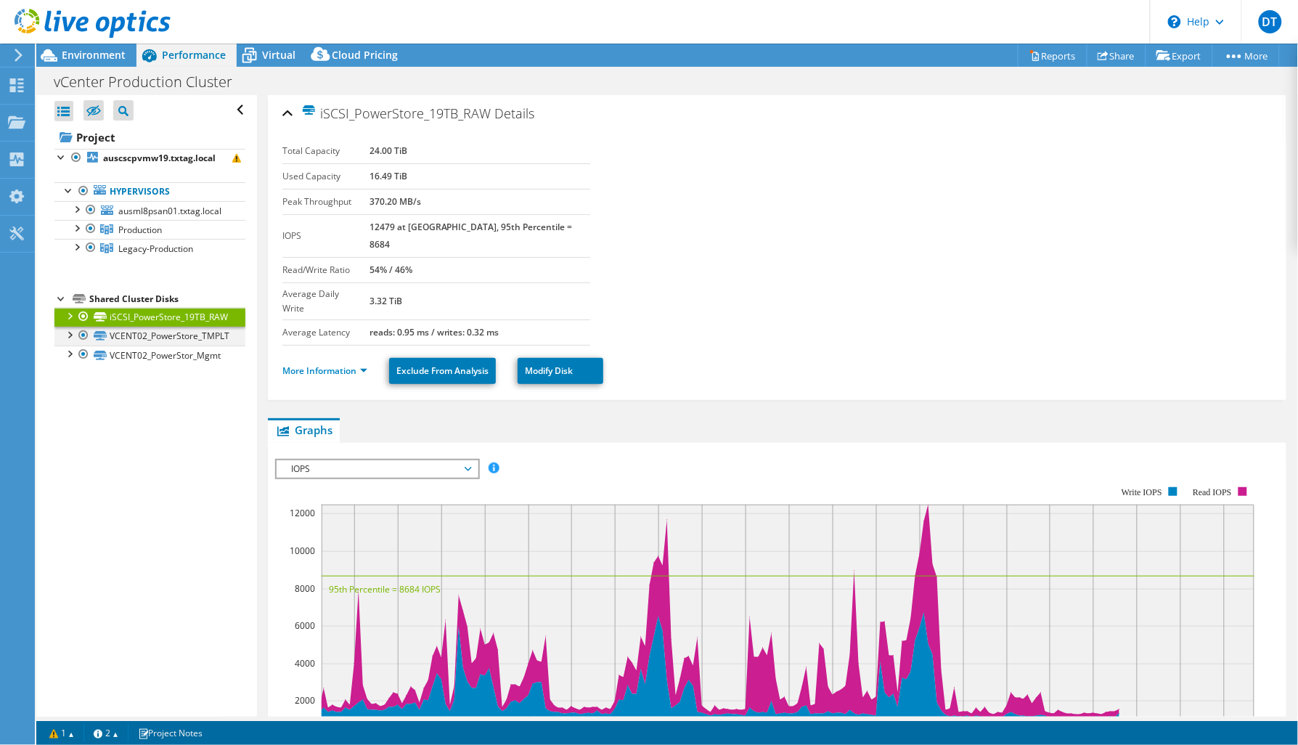
click at [70, 335] on div at bounding box center [69, 334] width 15 height 15
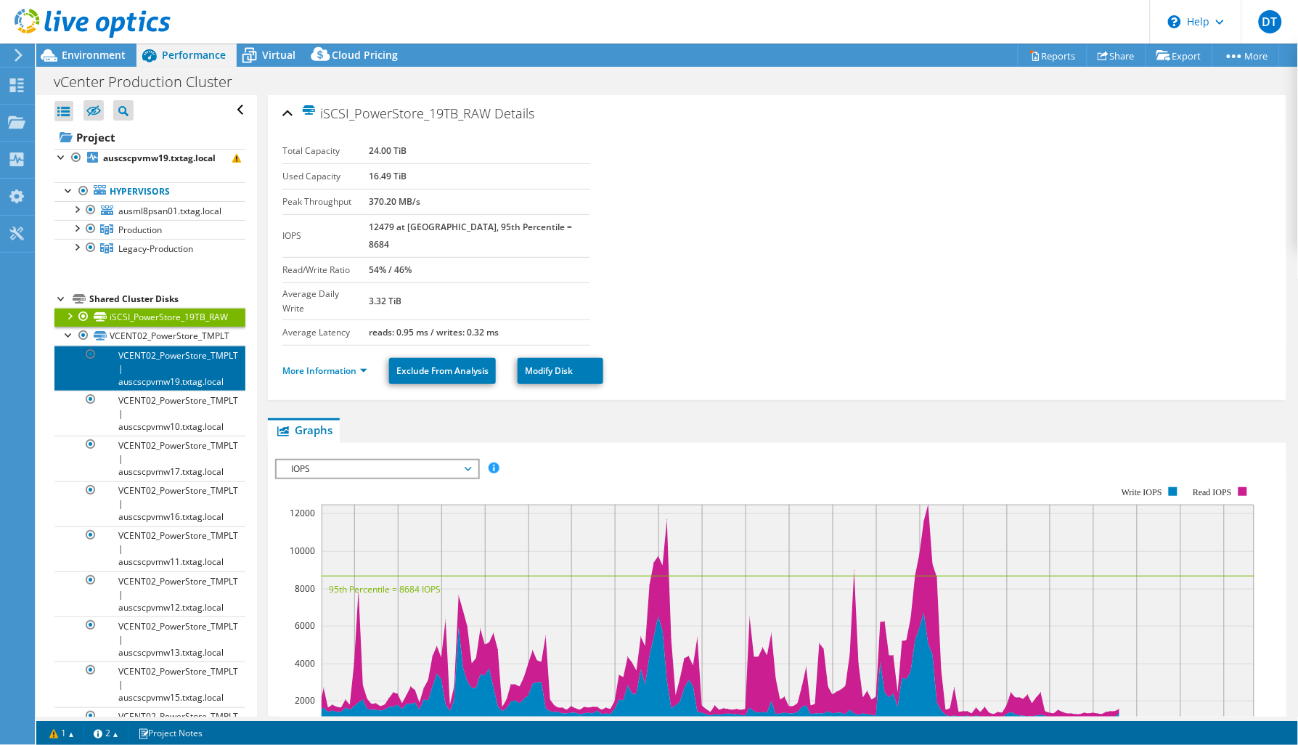
click at [154, 357] on link "VCENT02_PowerStore_TMPLT | auscscpvmw19.txtag.local" at bounding box center [149, 368] width 191 height 45
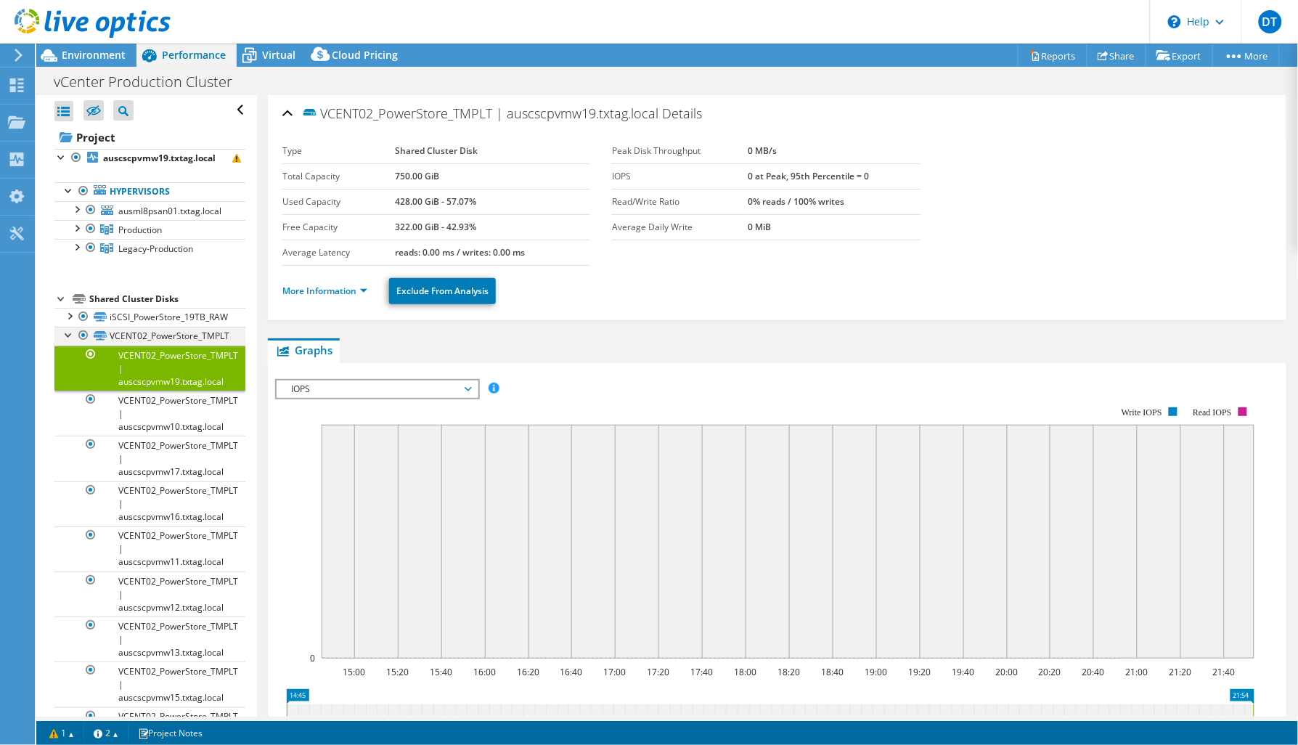
click at [65, 333] on div at bounding box center [69, 334] width 15 height 15
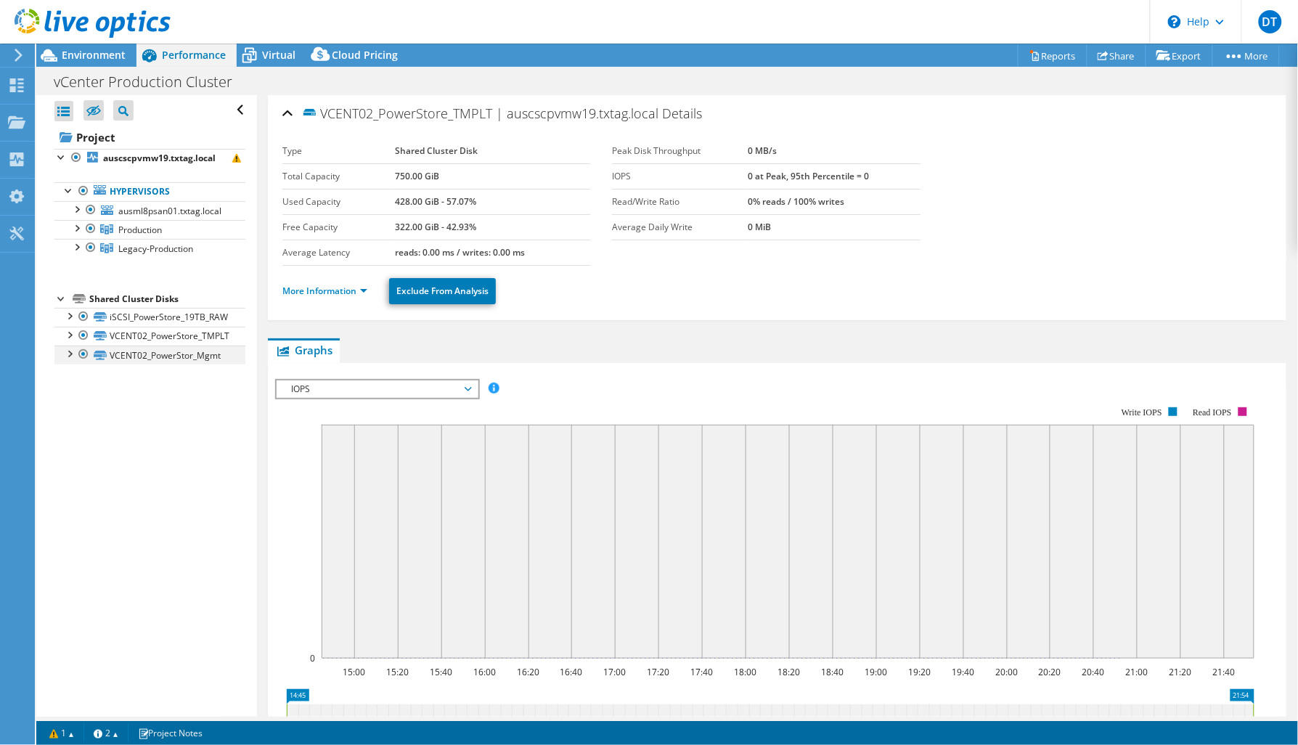
click at [68, 356] on div at bounding box center [69, 353] width 15 height 15
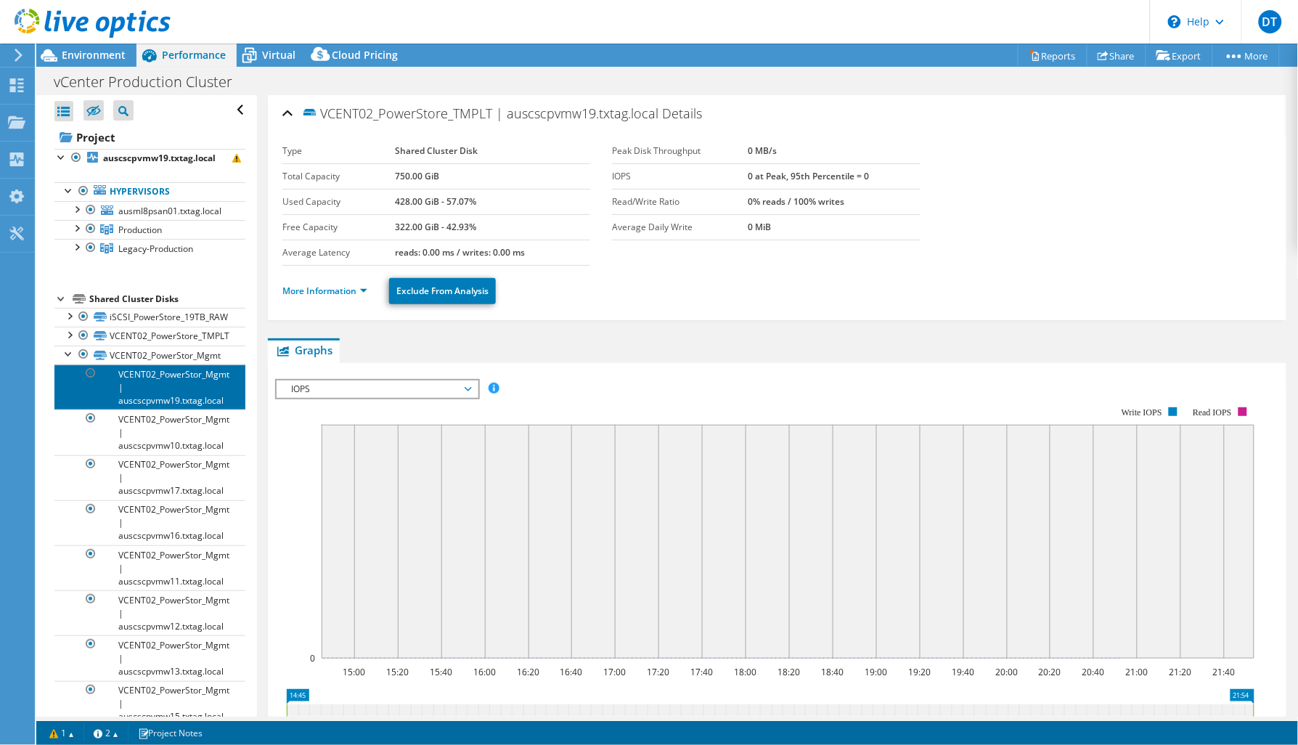
click at [165, 376] on link "VCENT02_PowerStor_Mgmt | auscscpvmw19.txtag.local" at bounding box center [149, 386] width 191 height 45
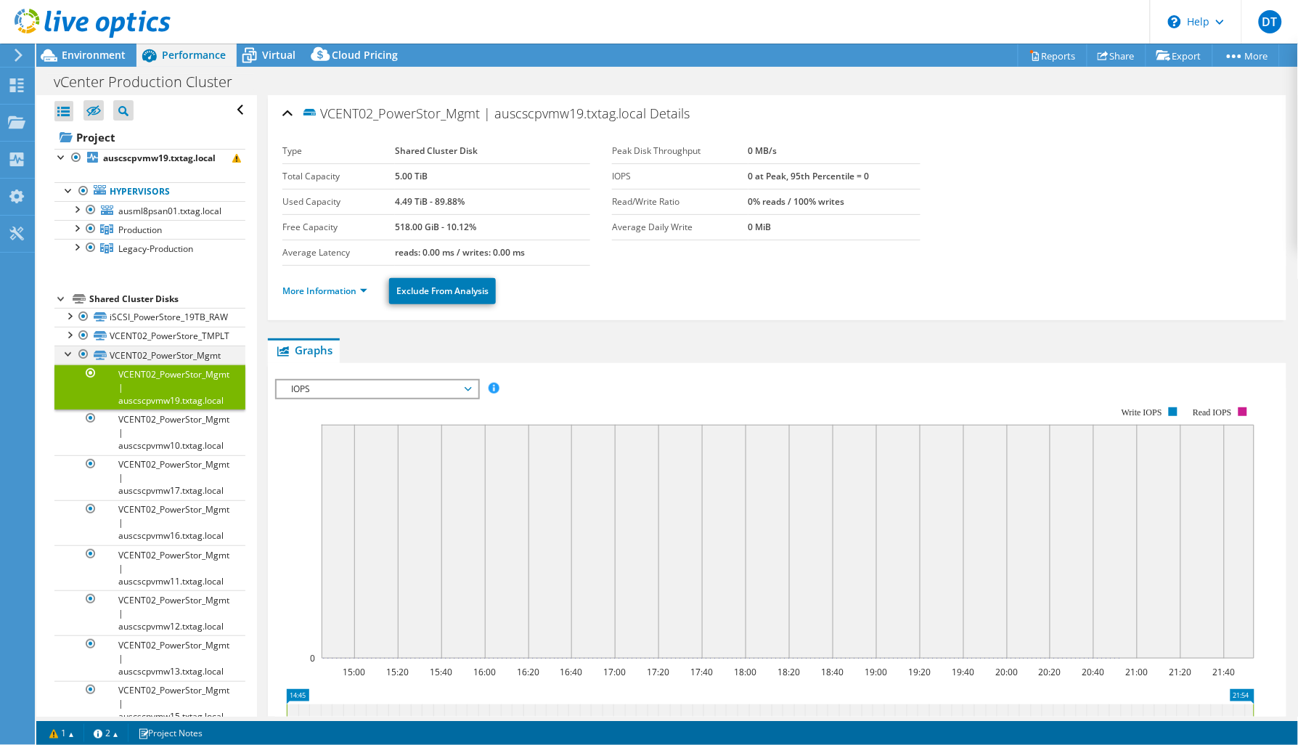
click at [67, 356] on div at bounding box center [69, 353] width 15 height 15
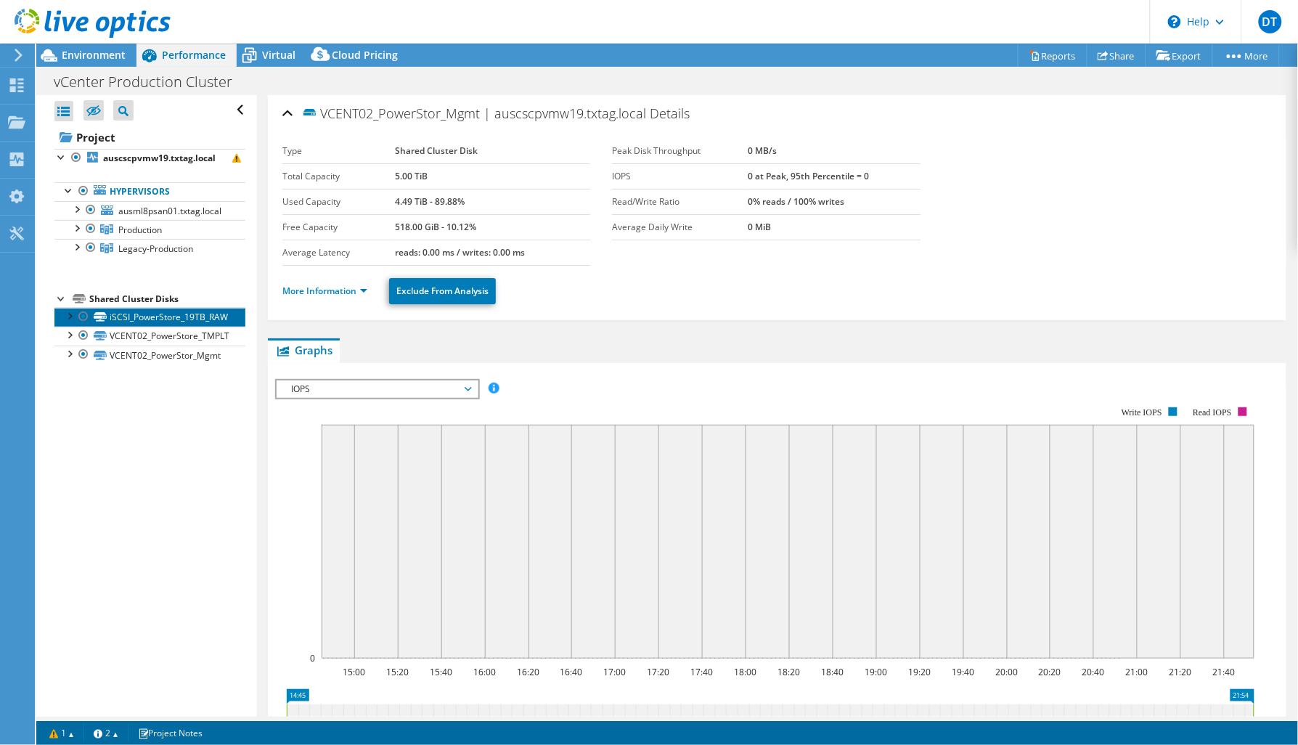
click at [145, 322] on link "iSCSI_PowerStore_19TB_RAW" at bounding box center [149, 317] width 191 height 19
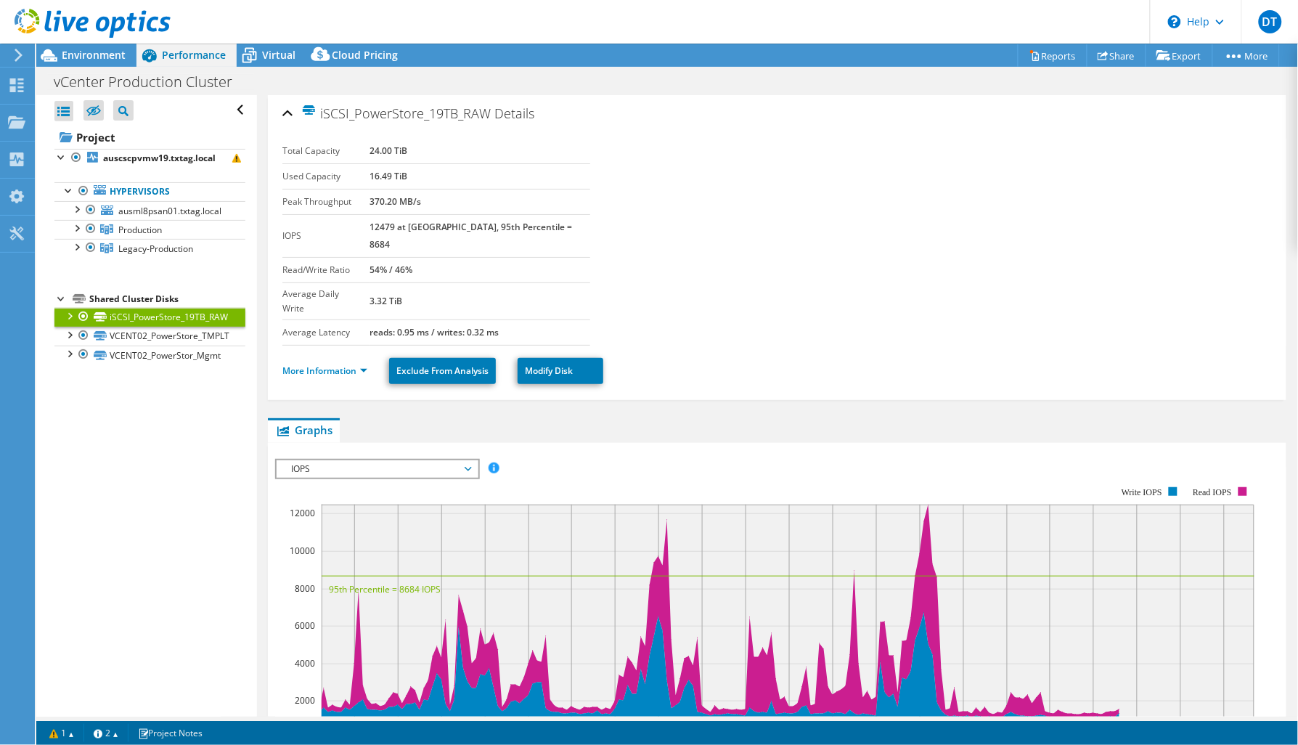
click at [58, 296] on div at bounding box center [61, 297] width 15 height 15
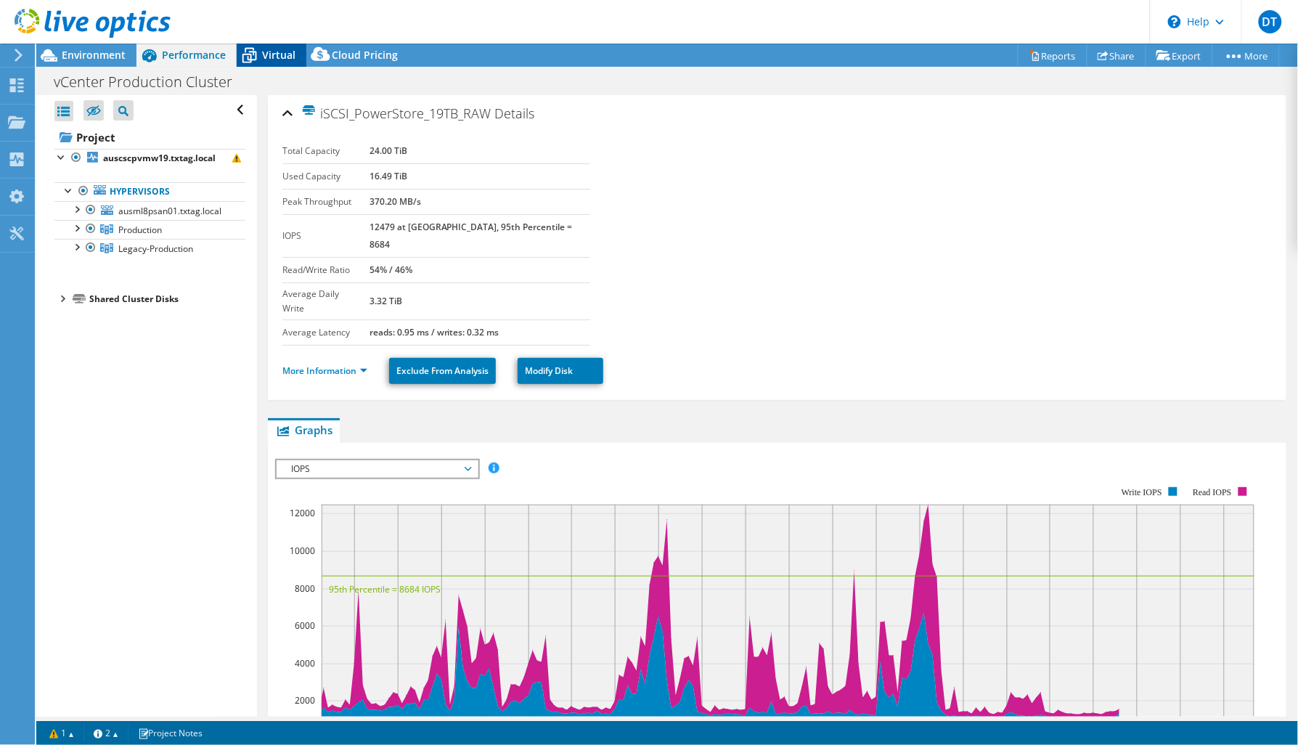
click at [283, 54] on span "Virtual" at bounding box center [278, 55] width 33 height 14
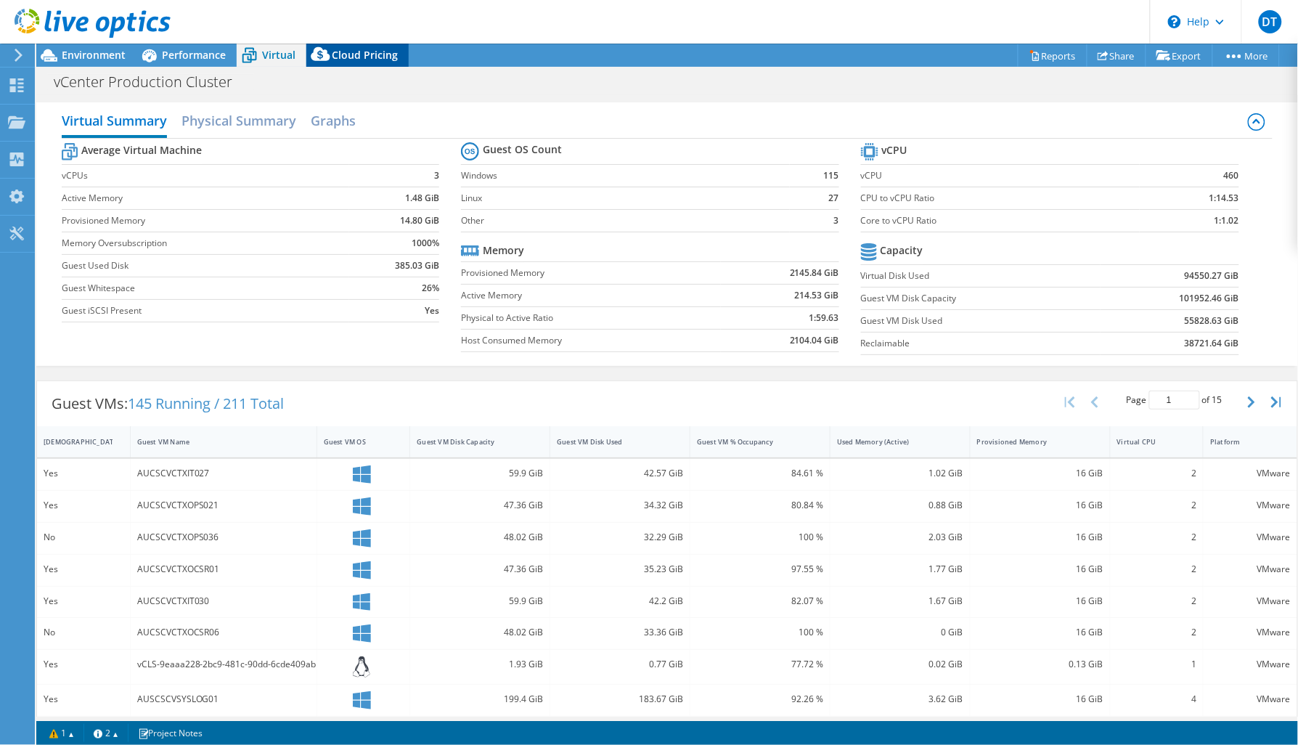
click at [368, 54] on span "Cloud Pricing" at bounding box center [365, 55] width 66 height 14
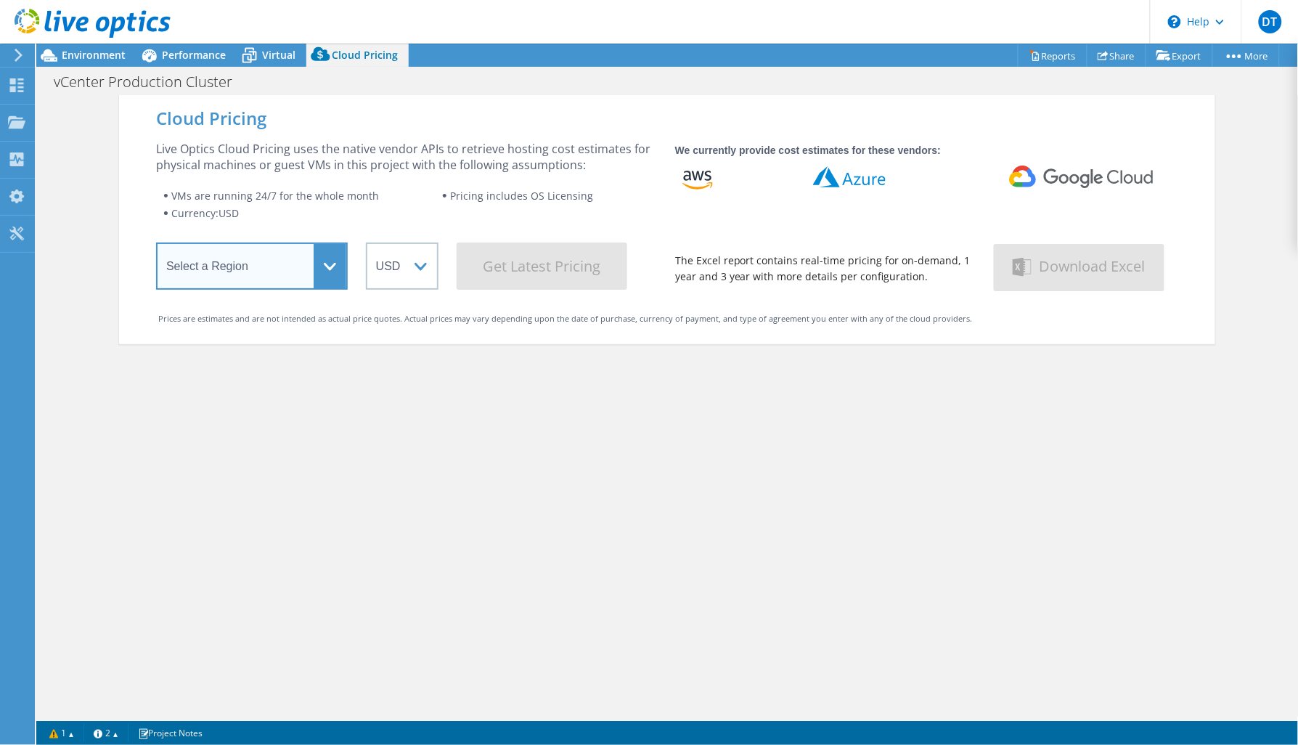
click at [327, 270] on select "Select a Region Asia Pacific (Hong Kong) Asia Pacific (Mumbai) Asia Pacific (Se…" at bounding box center [252, 265] width 192 height 47
select select "USEast"
click at [156, 245] on select "Select a Region Asia Pacific (Hong Kong) Asia Pacific (Mumbai) Asia Pacific (Se…" at bounding box center [252, 265] width 192 height 47
